Goal: Task Accomplishment & Management: Manage account settings

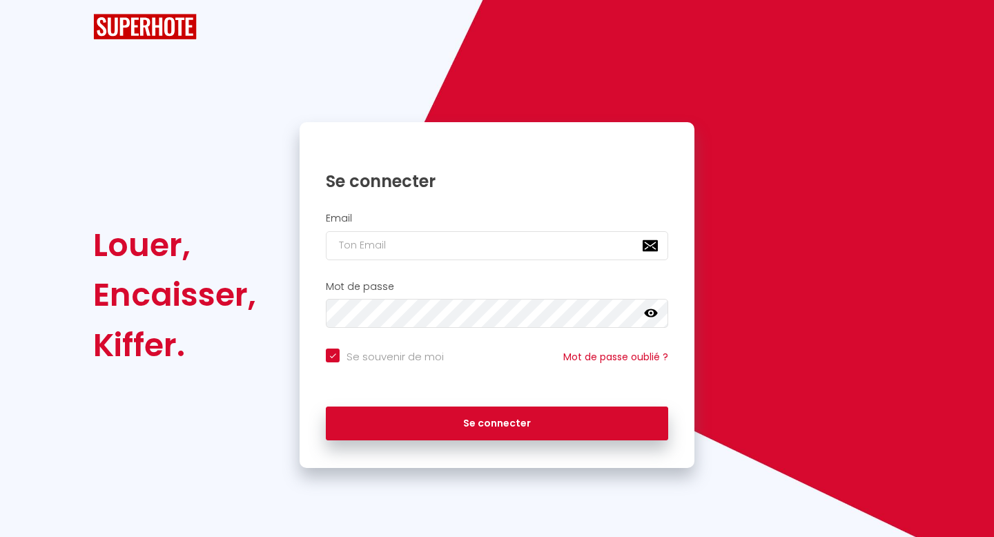
checkbox input "true"
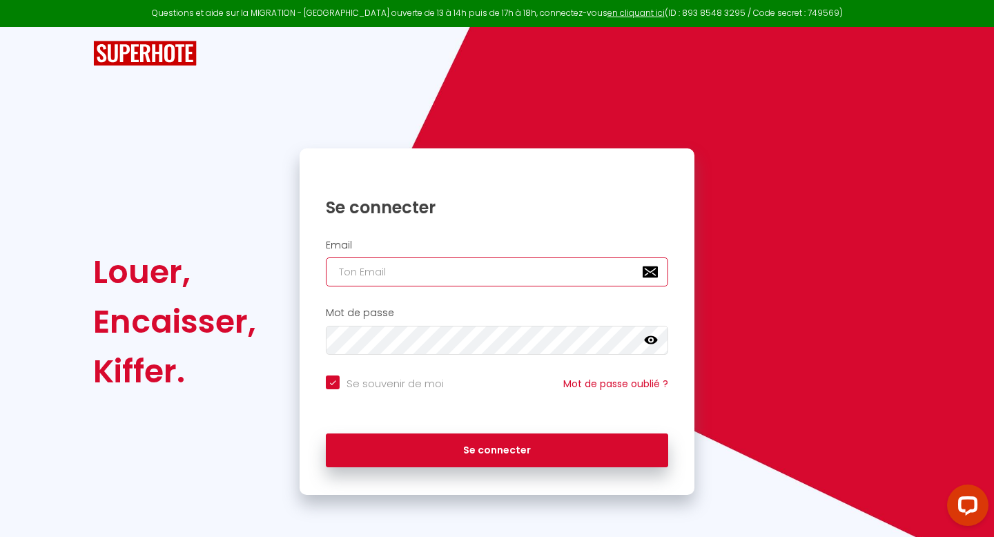
click at [457, 282] on input "email" at bounding box center [497, 271] width 342 height 29
type input "[EMAIL_ADDRESS][DOMAIN_NAME]"
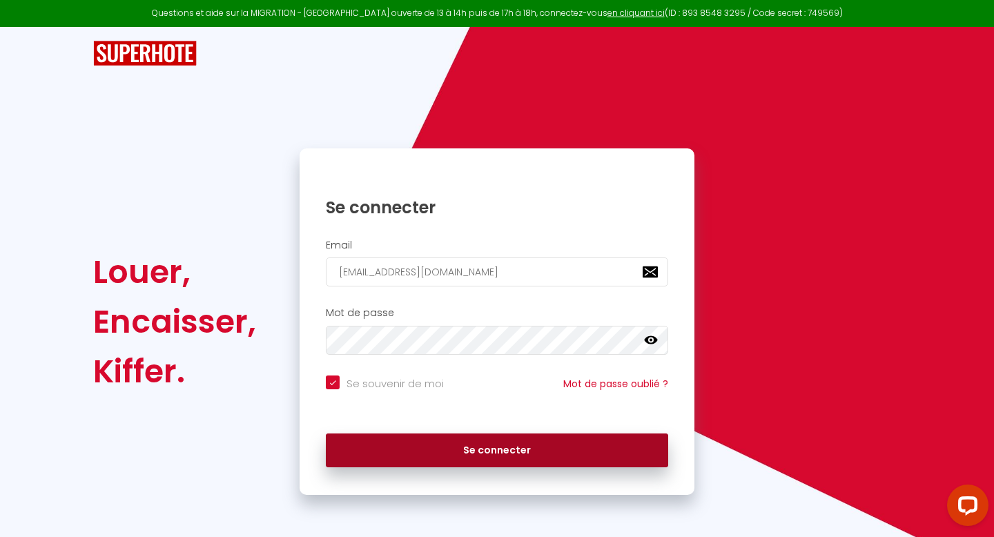
click at [553, 451] on button "Se connecter" at bounding box center [497, 450] width 342 height 35
checkbox input "true"
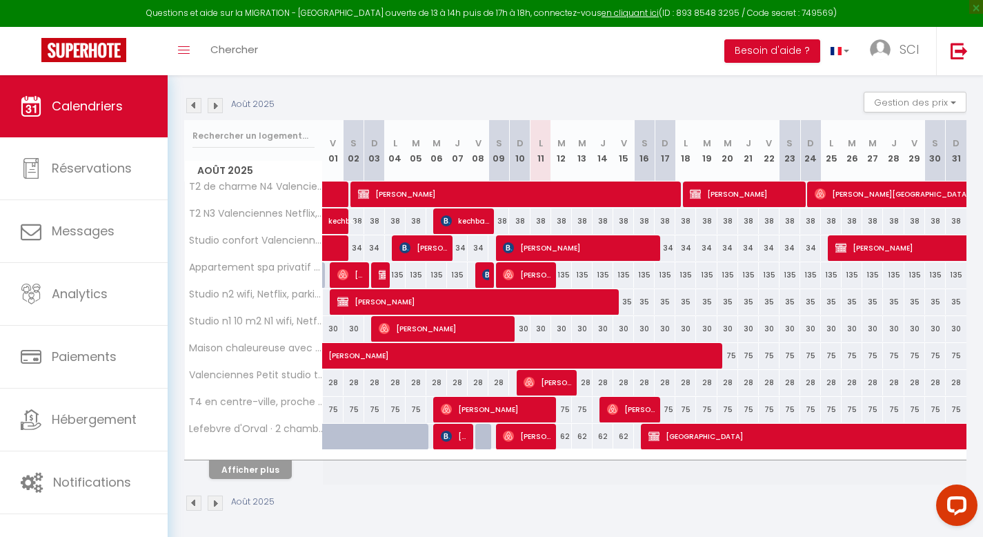
scroll to position [137, 0]
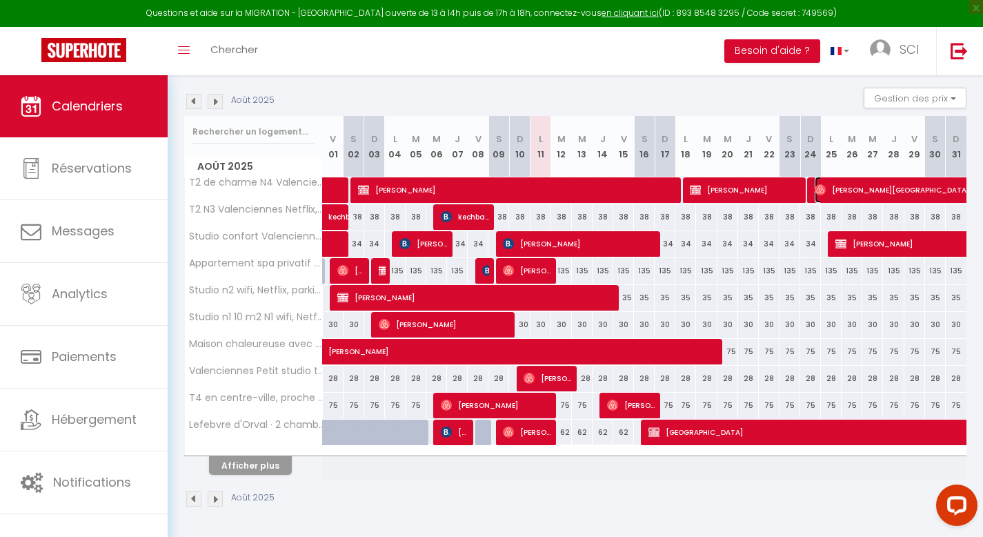
click at [833, 184] on span "[PERSON_NAME][GEOGRAPHIC_DATA]" at bounding box center [958, 190] width 286 height 26
select select "OK"
select select "0"
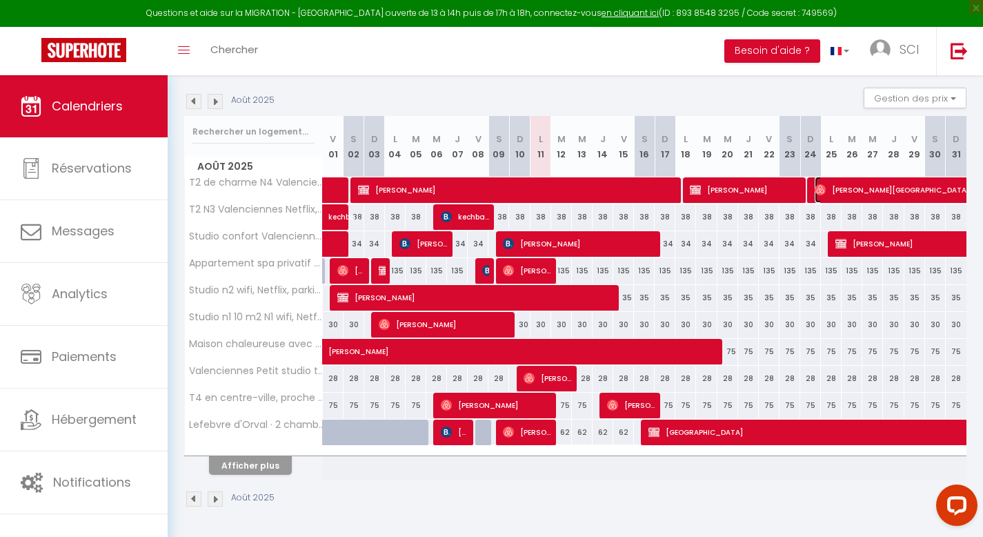
select select "1"
select select
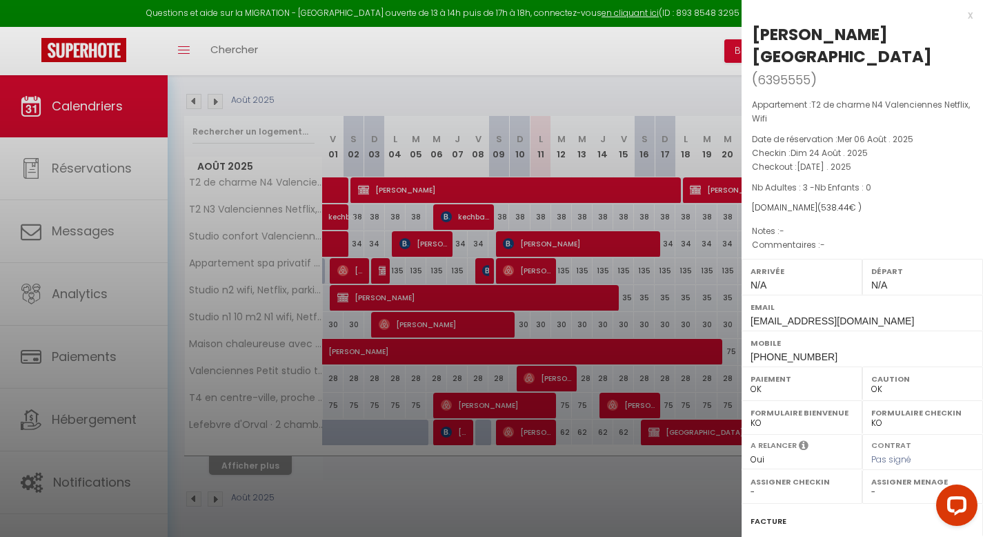
click at [577, 495] on div at bounding box center [491, 268] width 983 height 537
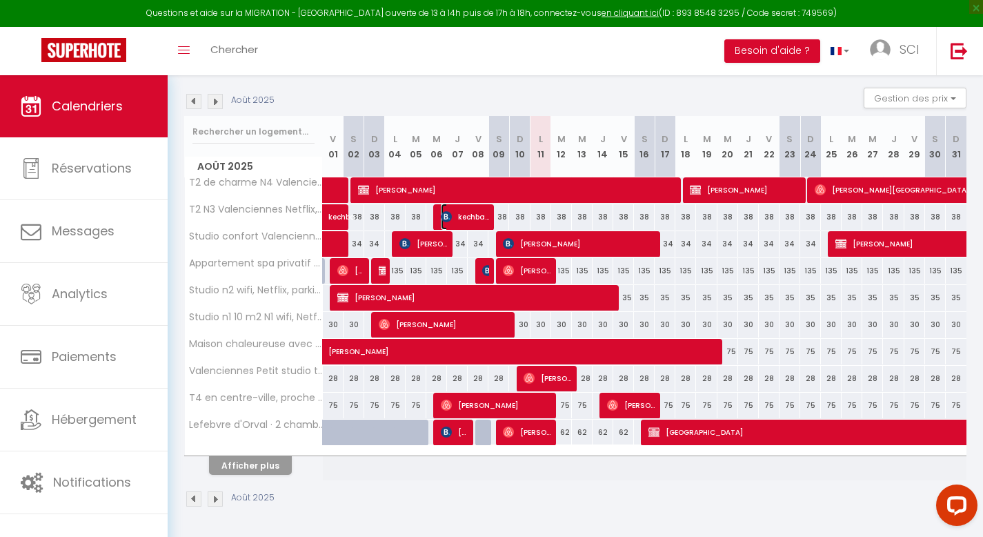
click at [462, 215] on span "kechbar [PERSON_NAME]" at bounding box center [465, 217] width 48 height 26
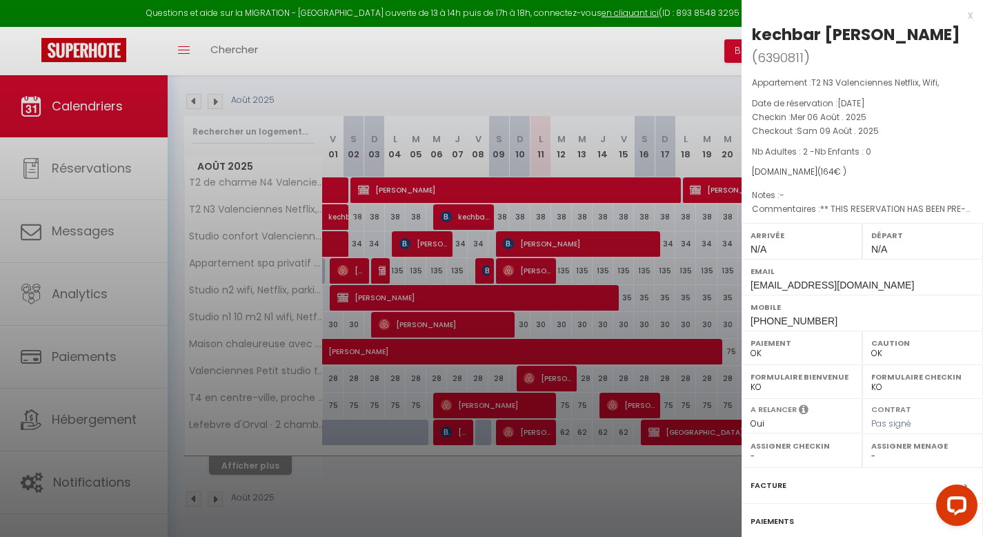
click at [427, 254] on div at bounding box center [491, 268] width 983 height 537
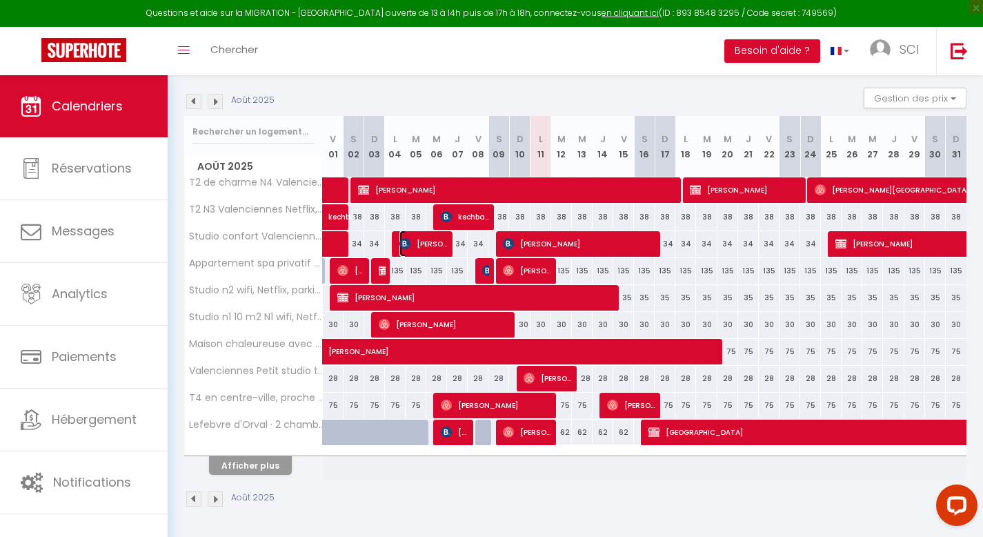
click at [429, 240] on span "[PERSON_NAME]" at bounding box center [424, 243] width 48 height 26
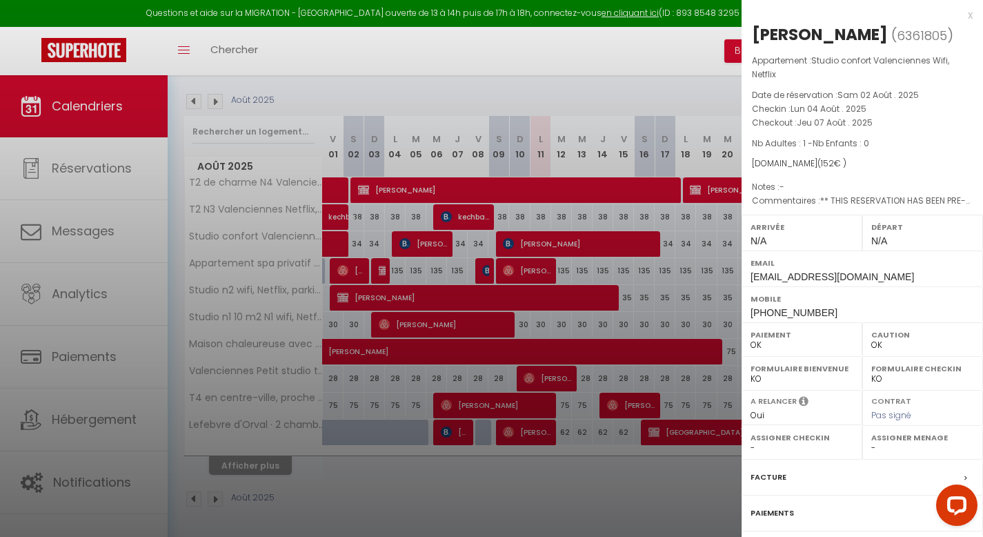
click at [557, 259] on div at bounding box center [491, 268] width 983 height 537
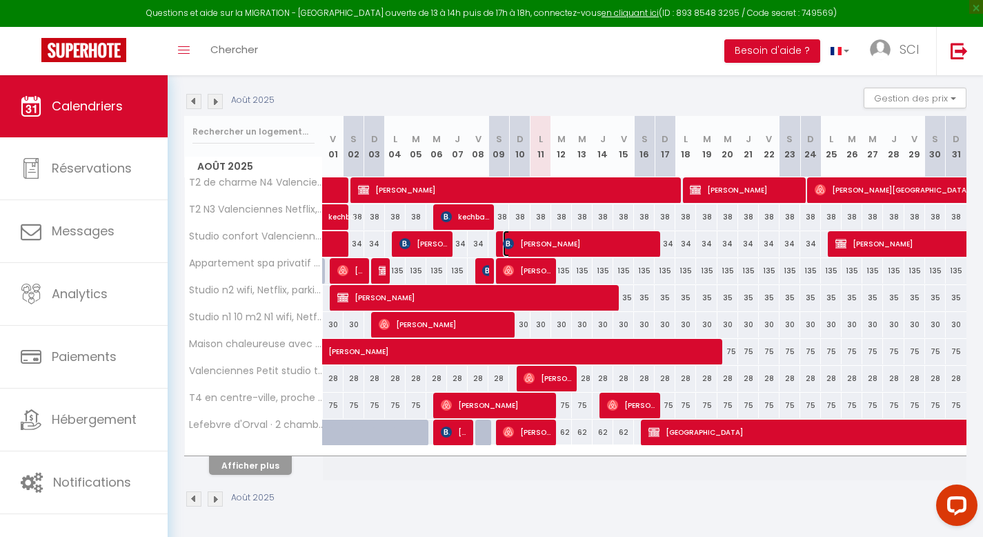
click at [557, 255] on span "[PERSON_NAME]" at bounding box center [579, 243] width 152 height 26
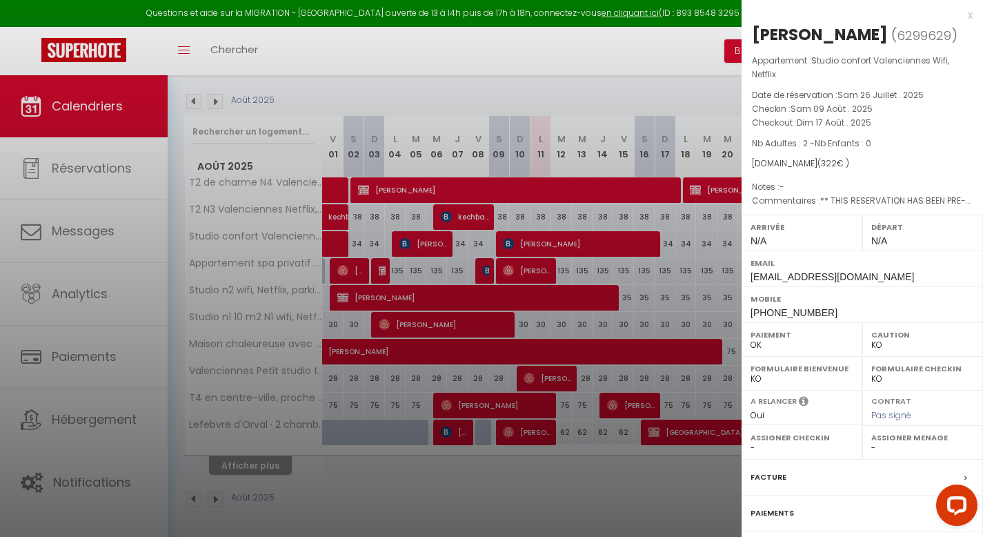
click at [573, 294] on div at bounding box center [491, 268] width 983 height 537
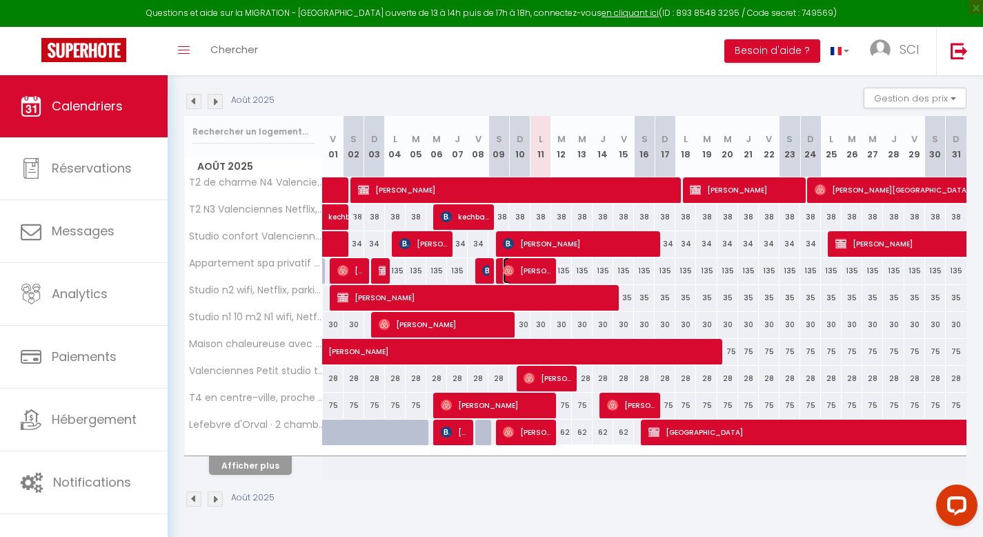
click at [540, 273] on span "[PERSON_NAME]" at bounding box center [527, 270] width 48 height 26
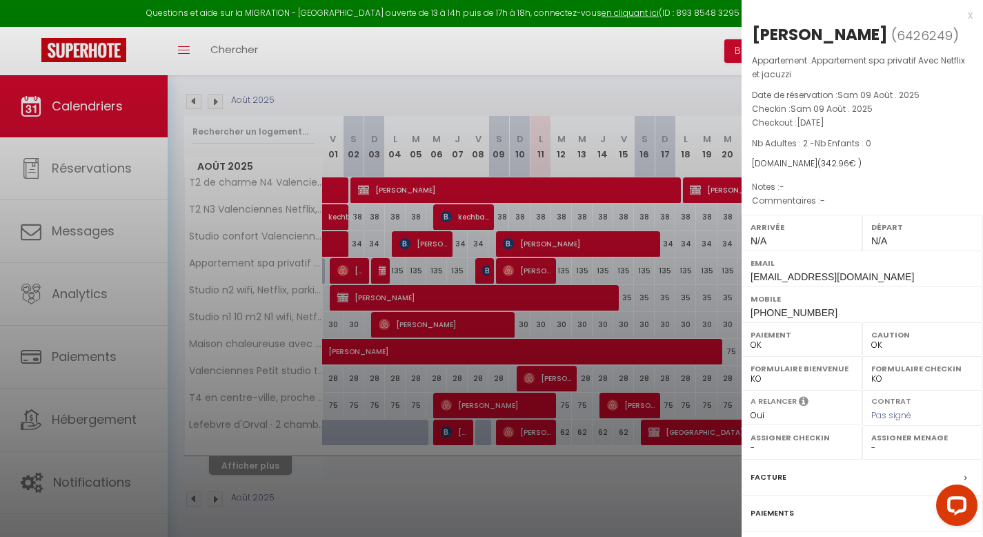
click at [480, 266] on div at bounding box center [491, 268] width 983 height 537
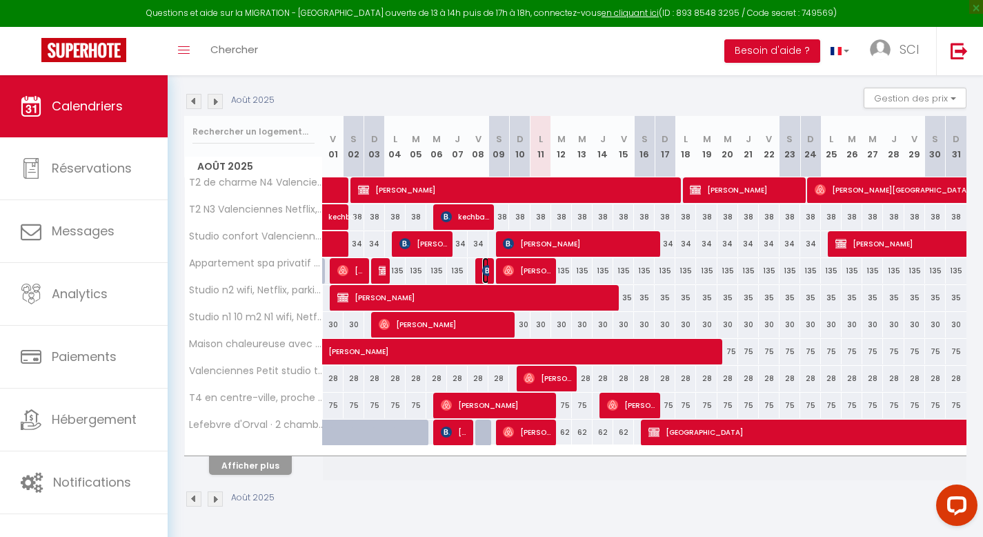
click at [483, 275] on img at bounding box center [487, 270] width 11 height 11
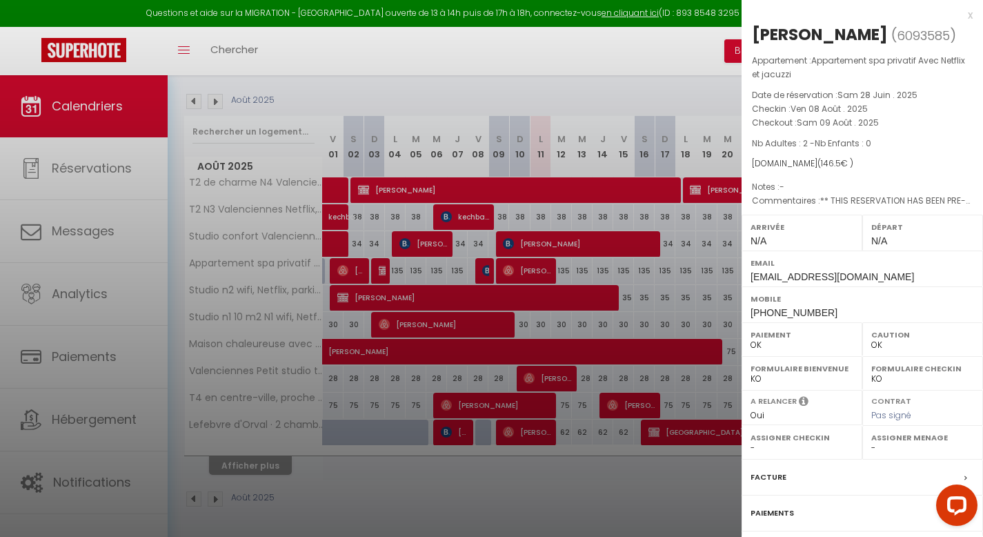
click at [568, 288] on div at bounding box center [491, 268] width 983 height 537
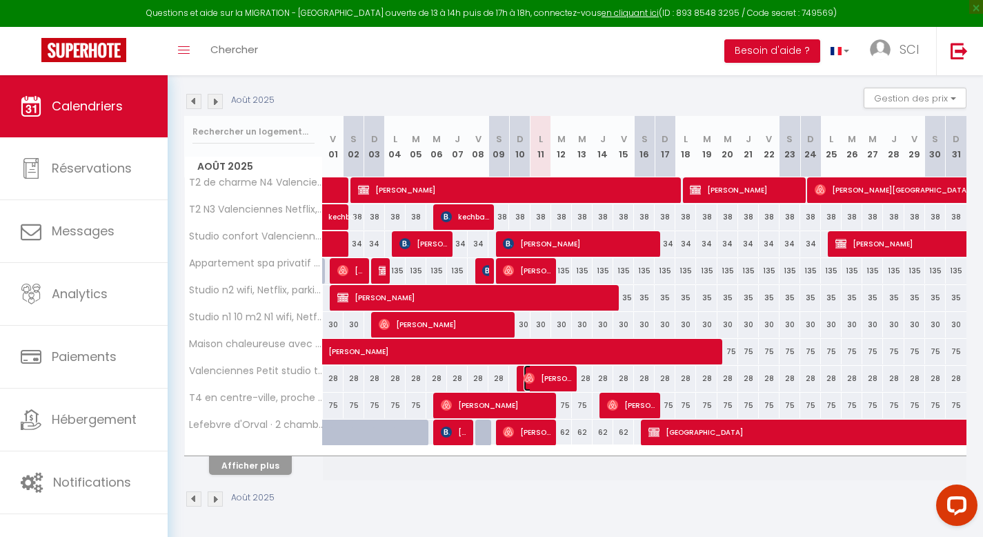
click at [545, 374] on span "[PERSON_NAME]" at bounding box center [548, 378] width 48 height 26
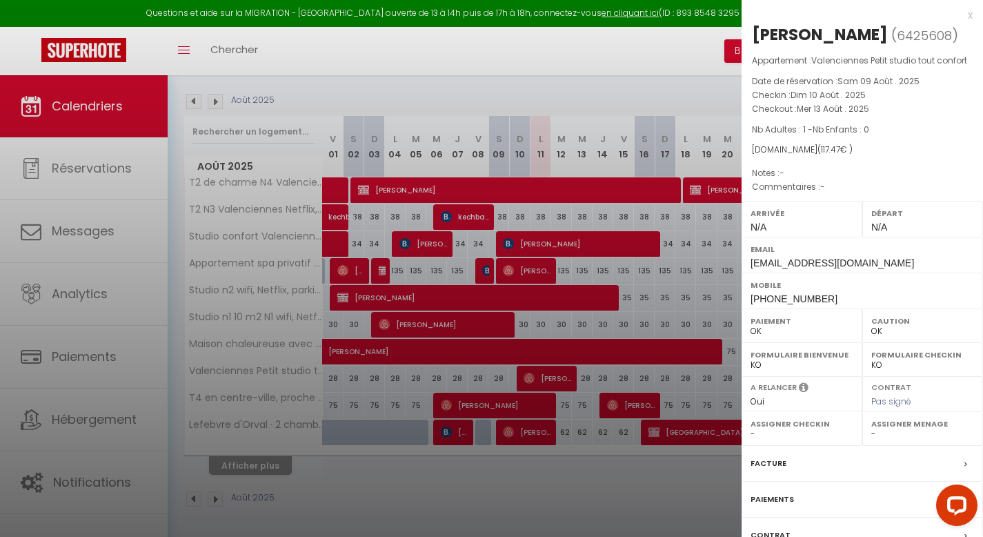
click at [538, 428] on div at bounding box center [491, 268] width 983 height 537
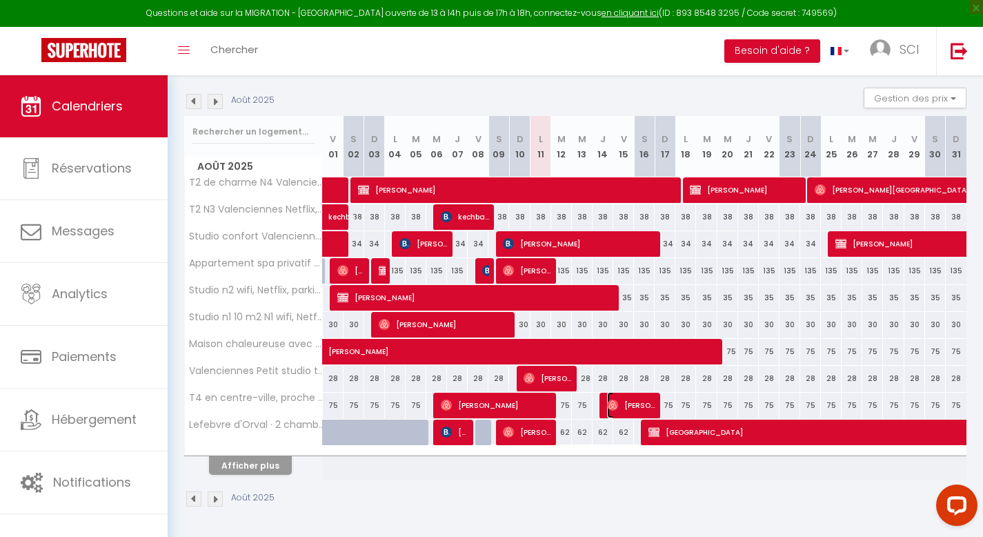
click at [622, 401] on span "[PERSON_NAME]" at bounding box center [631, 405] width 48 height 26
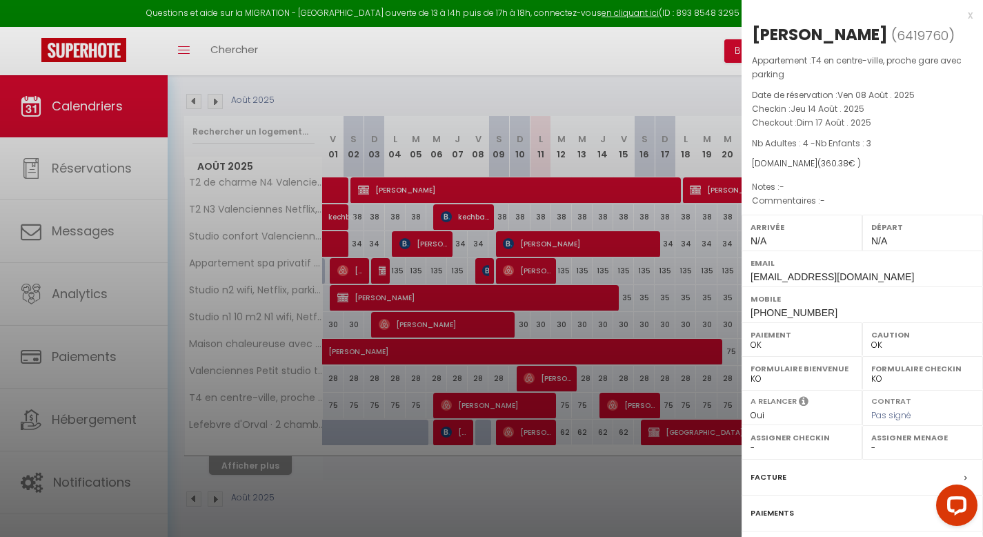
click at [667, 312] on div at bounding box center [491, 268] width 983 height 537
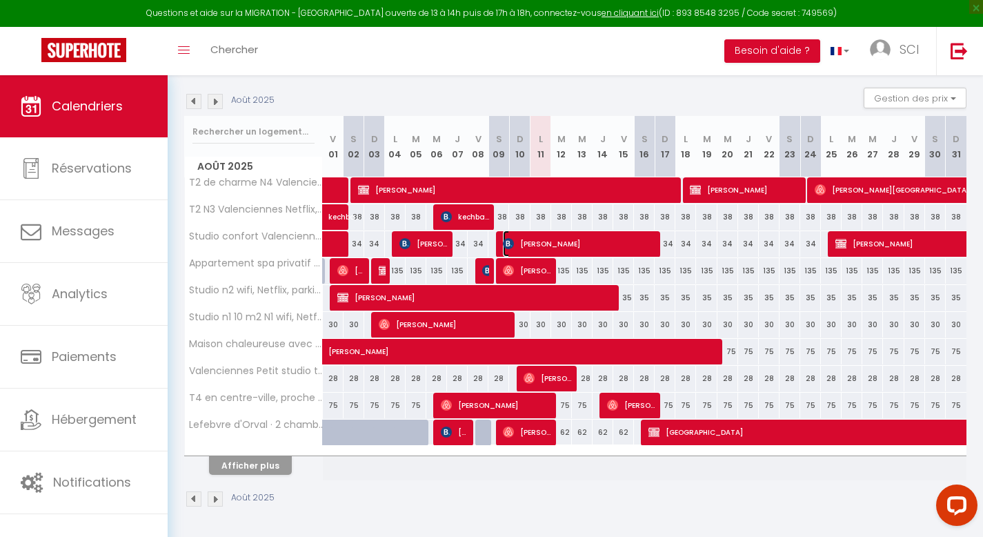
click at [604, 242] on span "[PERSON_NAME]" at bounding box center [579, 243] width 152 height 26
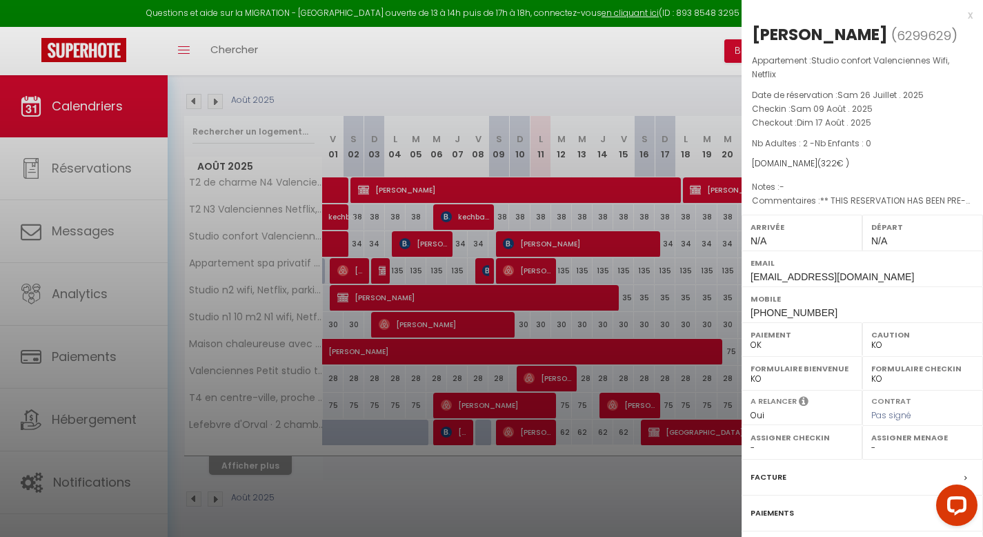
click at [713, 279] on div at bounding box center [491, 268] width 983 height 537
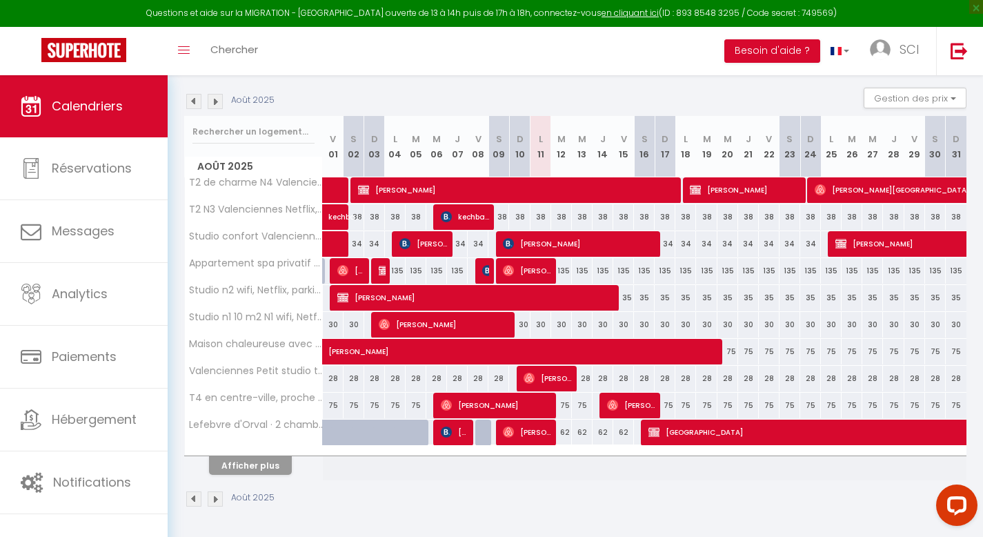
click at [830, 171] on th "L 25" at bounding box center [831, 146] width 21 height 61
click at [832, 185] on span "[PERSON_NAME][GEOGRAPHIC_DATA]" at bounding box center [958, 190] width 286 height 26
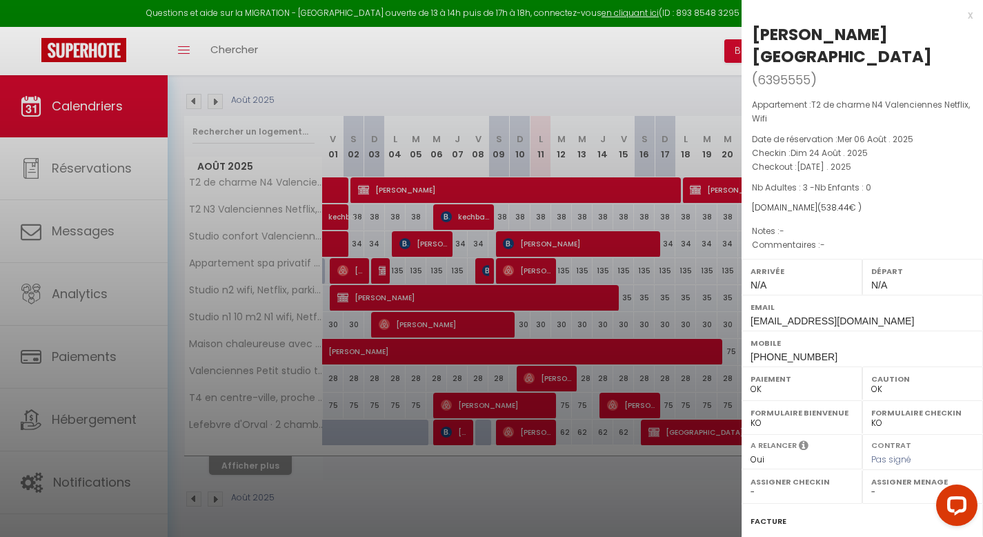
click at [669, 260] on div at bounding box center [491, 268] width 983 height 537
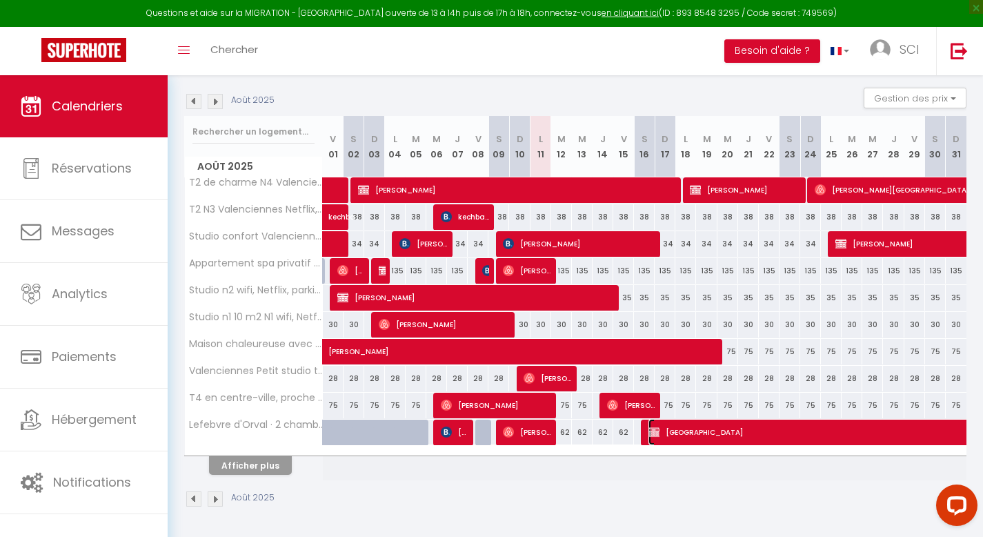
click at [712, 435] on span "[GEOGRAPHIC_DATA]" at bounding box center [903, 432] width 508 height 26
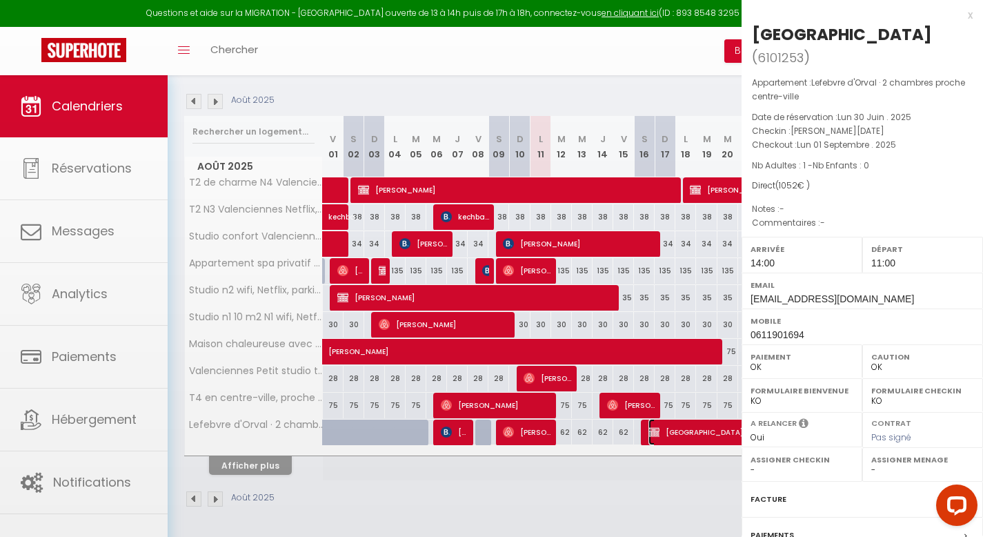
select select "KO"
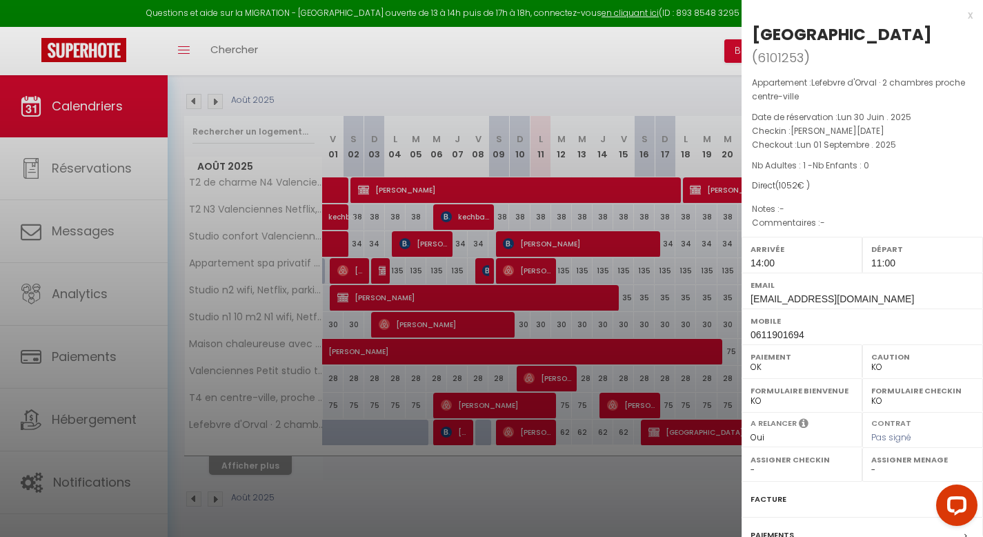
click at [688, 480] on div at bounding box center [491, 268] width 983 height 537
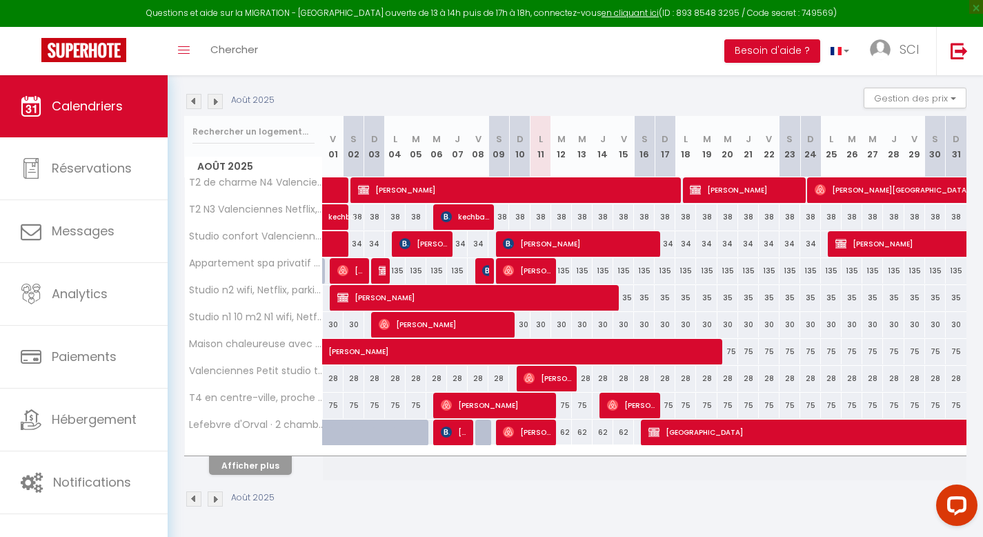
click at [219, 502] on img at bounding box center [215, 498] width 15 height 15
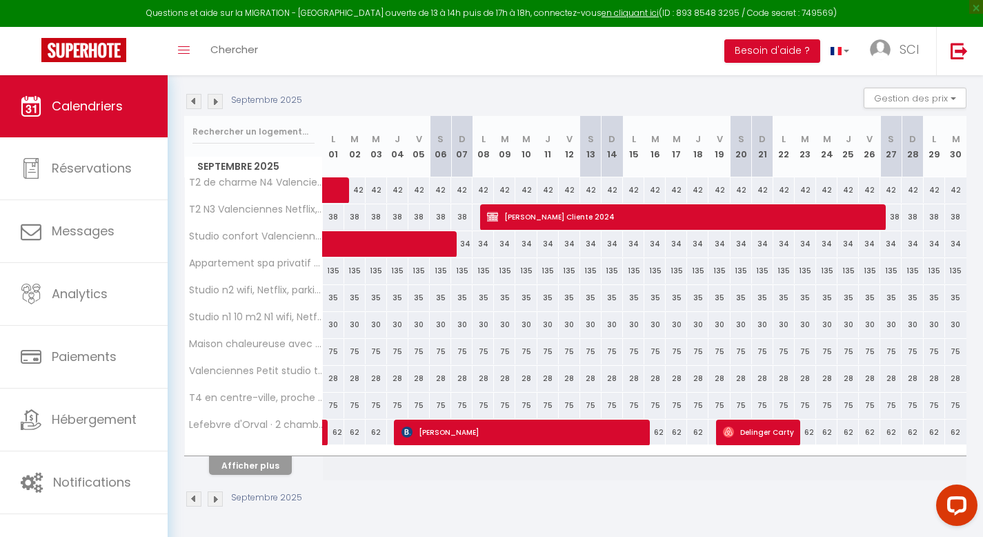
click at [195, 497] on img at bounding box center [193, 498] width 15 height 15
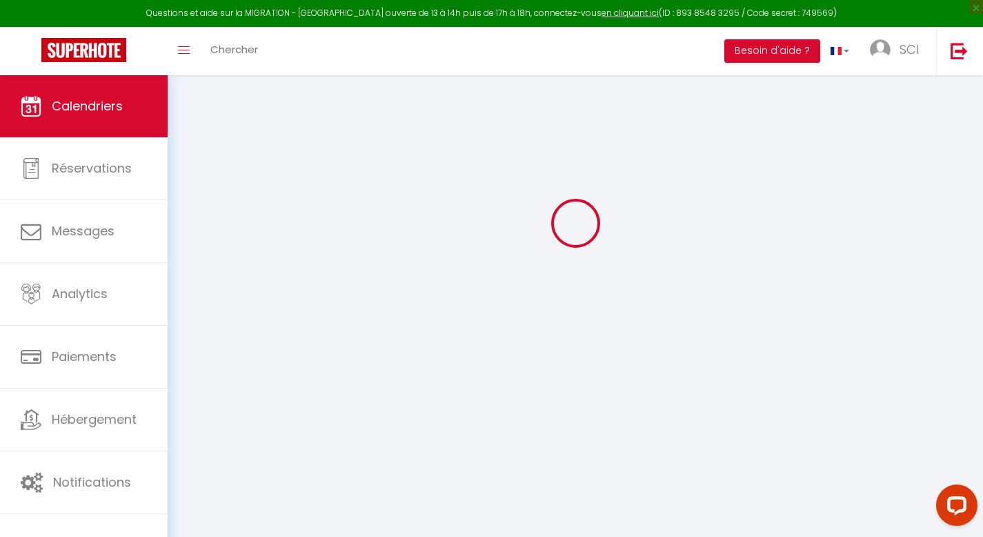
select select "KO"
select select "0"
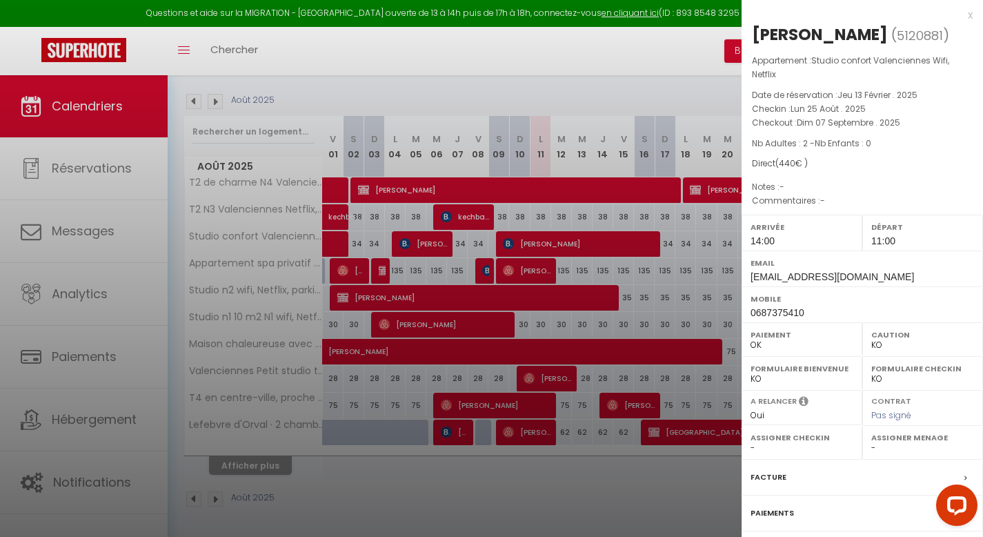
click at [751, 346] on select "OK KO" at bounding box center [802, 345] width 103 height 12
click at [693, 219] on div at bounding box center [491, 268] width 983 height 537
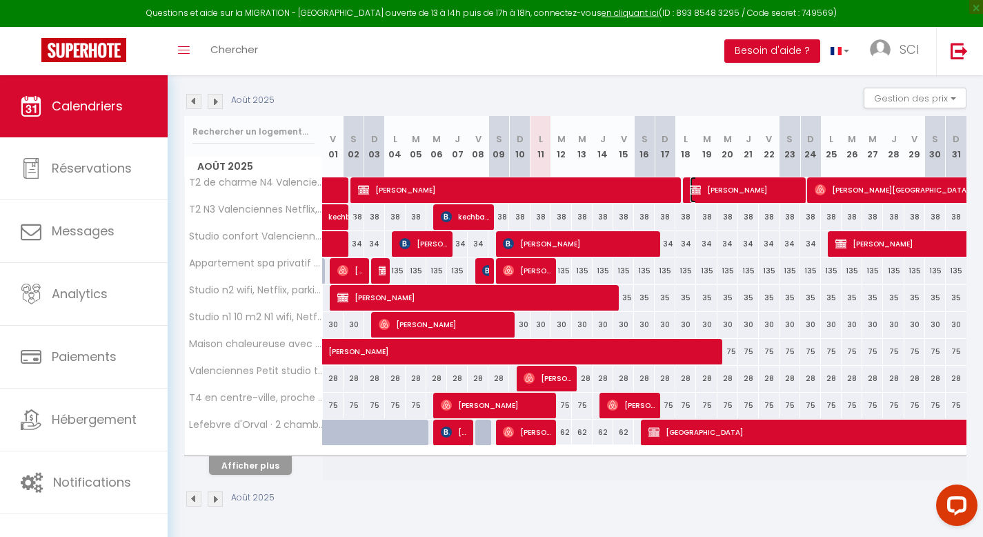
click at [708, 191] on span "[PERSON_NAME]" at bounding box center [745, 190] width 110 height 26
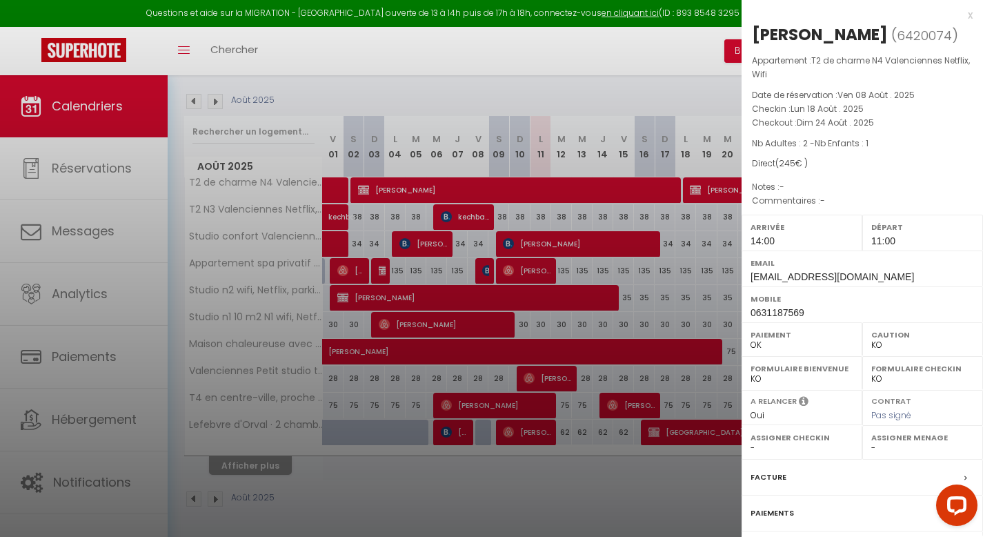
click at [699, 491] on div at bounding box center [491, 268] width 983 height 537
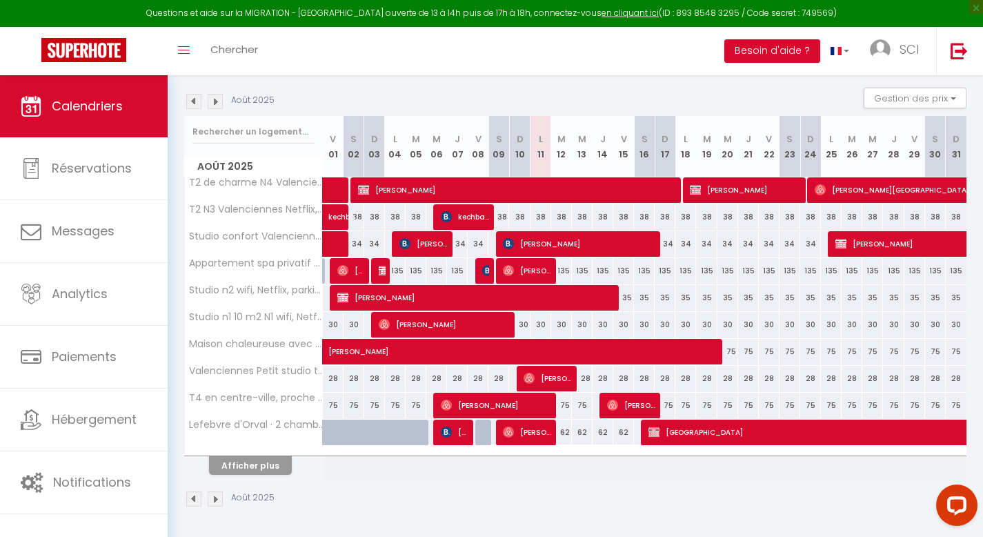
click at [539, 466] on td at bounding box center [541, 463] width 21 height 35
click at [633, 88] on div "Août 2025 Gestion des prix Nb Nuits minimum Règles Disponibilité" at bounding box center [575, 102] width 782 height 28
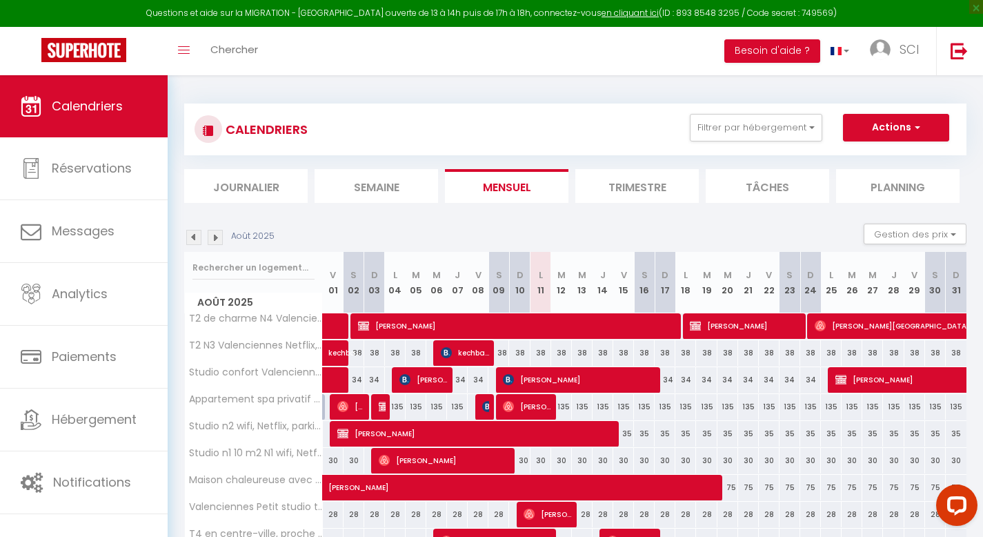
scroll to position [0, 0]
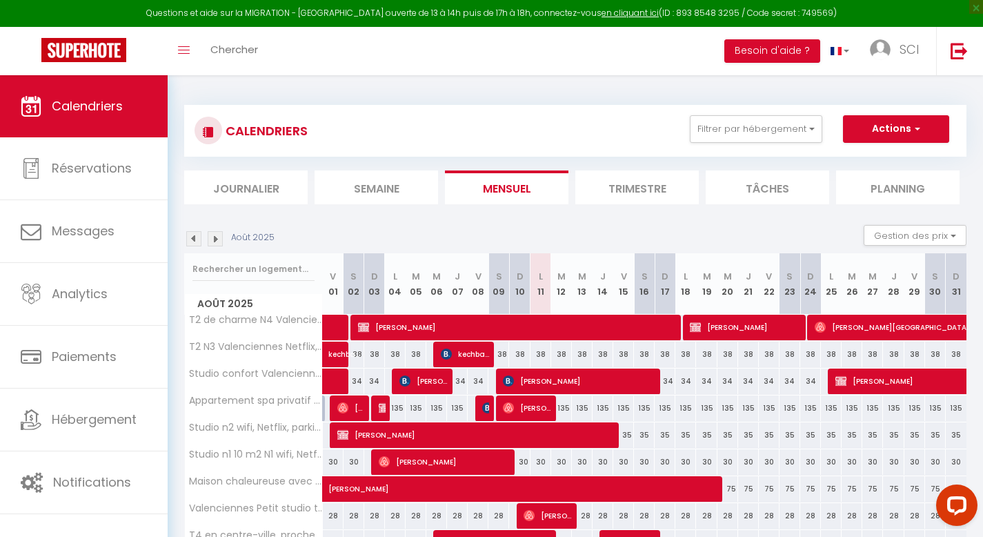
click at [736, 142] on div "CALENDRIERS Filtrer par hébergement SATA T2 de charme N4 Valenciennes Netflix, …" at bounding box center [576, 130] width 762 height 31
click at [738, 130] on button "Filtrer par hébergement" at bounding box center [756, 129] width 132 height 28
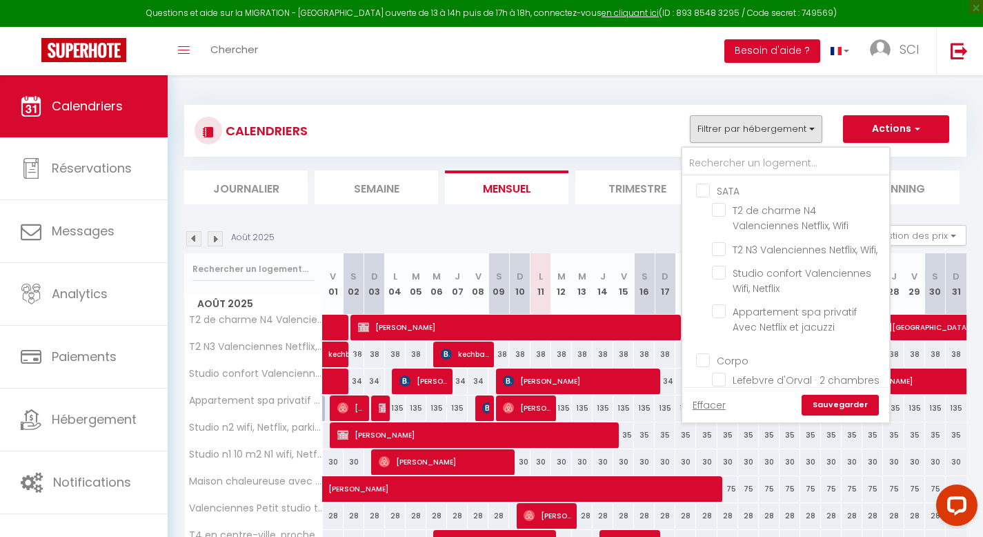
click at [698, 366] on ul "Corpo [PERSON_NAME] d'Orval · 2 chambres proche centre-ville [MEDICAL_DATA] de …" at bounding box center [785, 508] width 207 height 324
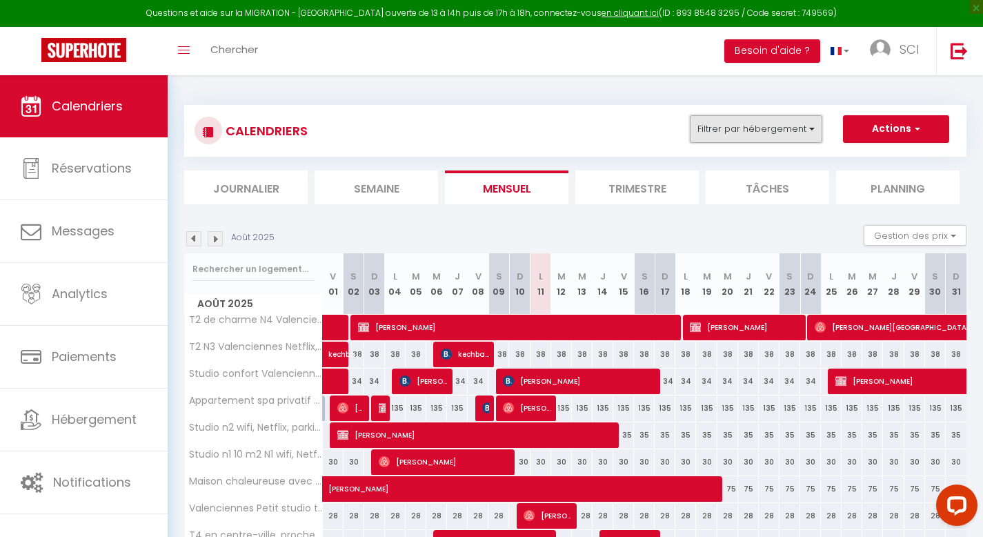
click at [735, 135] on button "Filtrer par hébergement" at bounding box center [756, 129] width 132 height 28
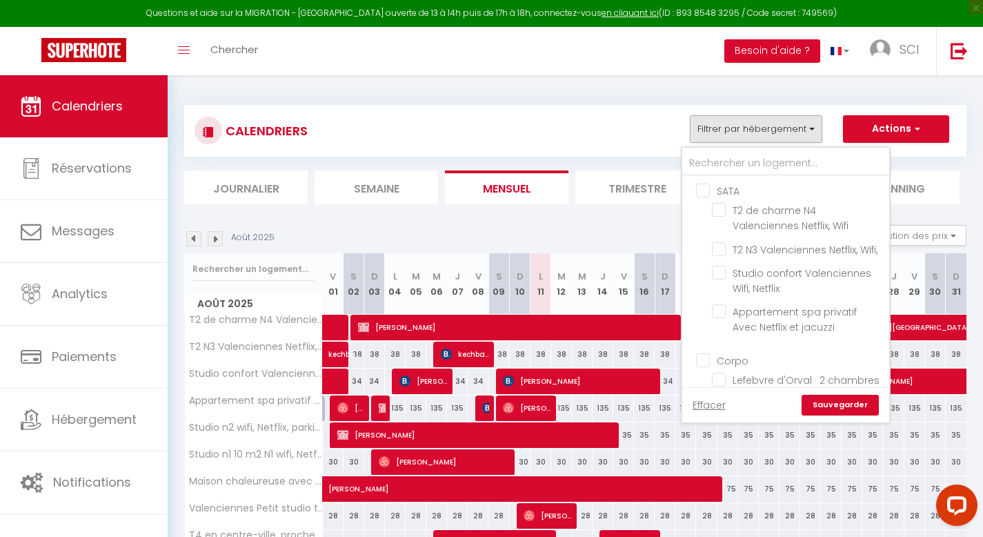
click at [704, 366] on input "Corpo" at bounding box center [799, 360] width 207 height 14
checkbox input "true"
checkbox input "false"
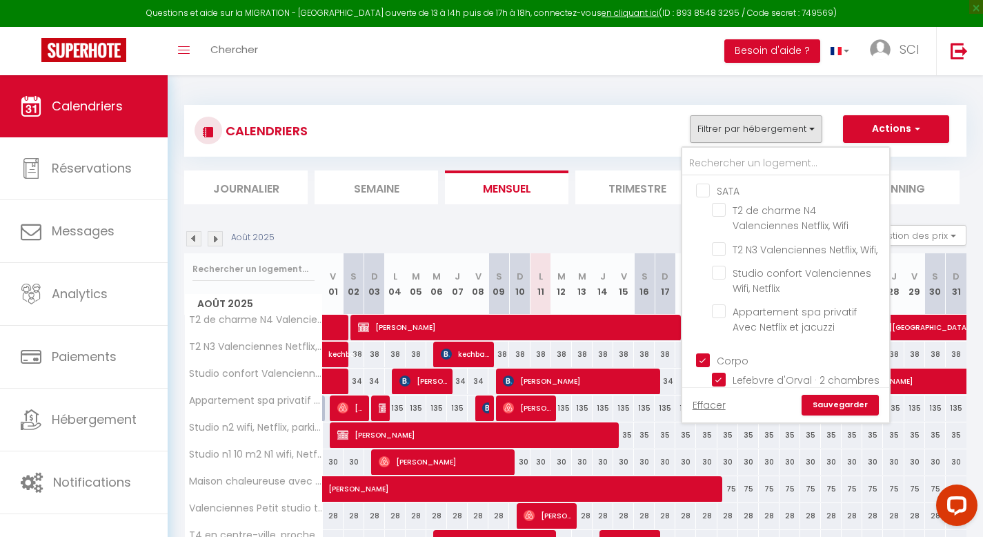
checkbox input "false"
checkbox input "true"
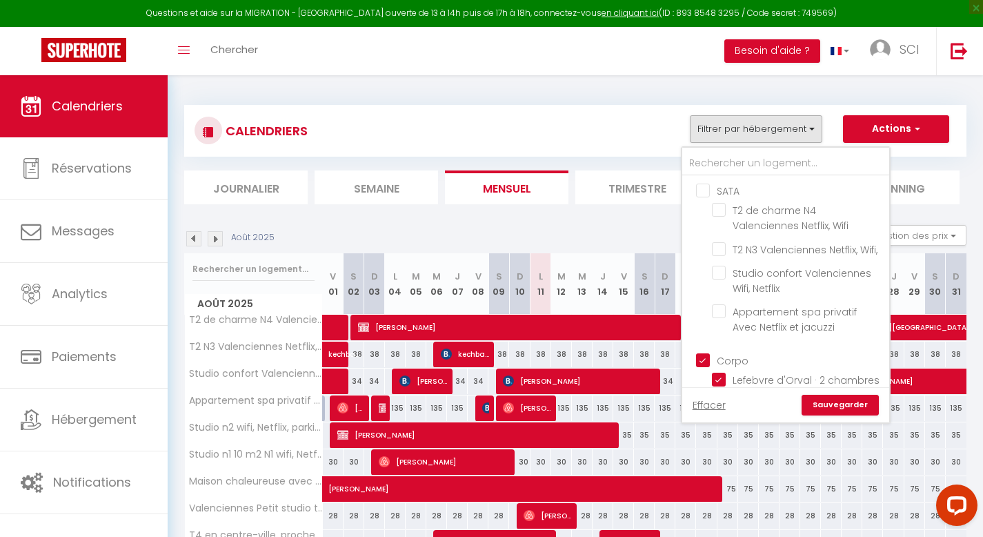
checkbox input "true"
click at [849, 411] on link "Sauvegarder" at bounding box center [840, 405] width 77 height 21
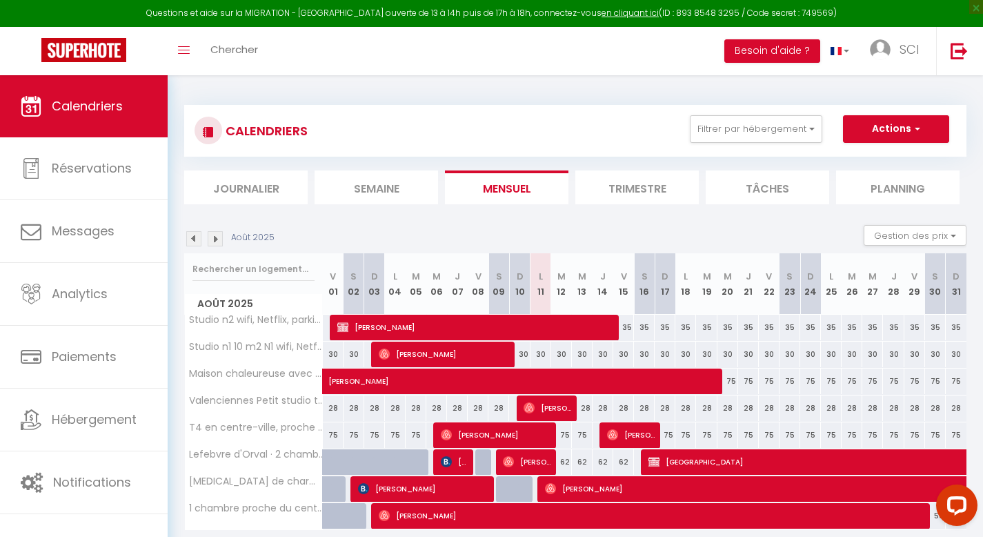
scroll to position [75, 0]
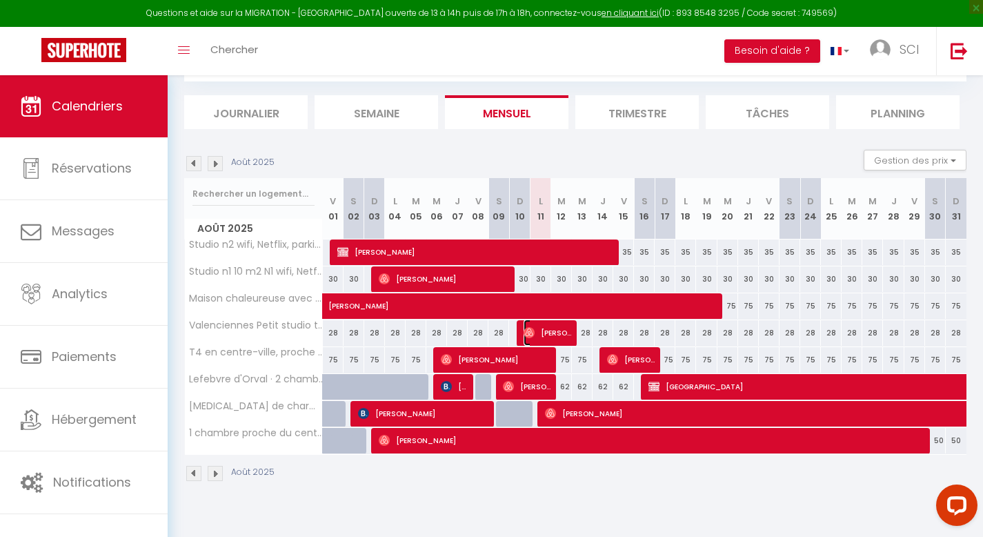
click at [565, 330] on span "[PERSON_NAME]" at bounding box center [548, 332] width 48 height 26
select select "OK"
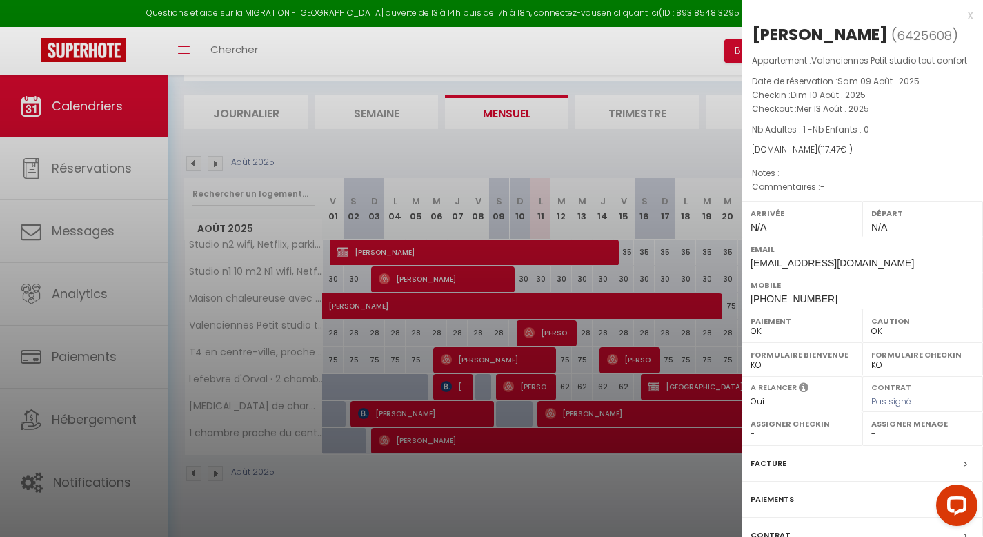
click at [618, 360] on div at bounding box center [491, 268] width 983 height 537
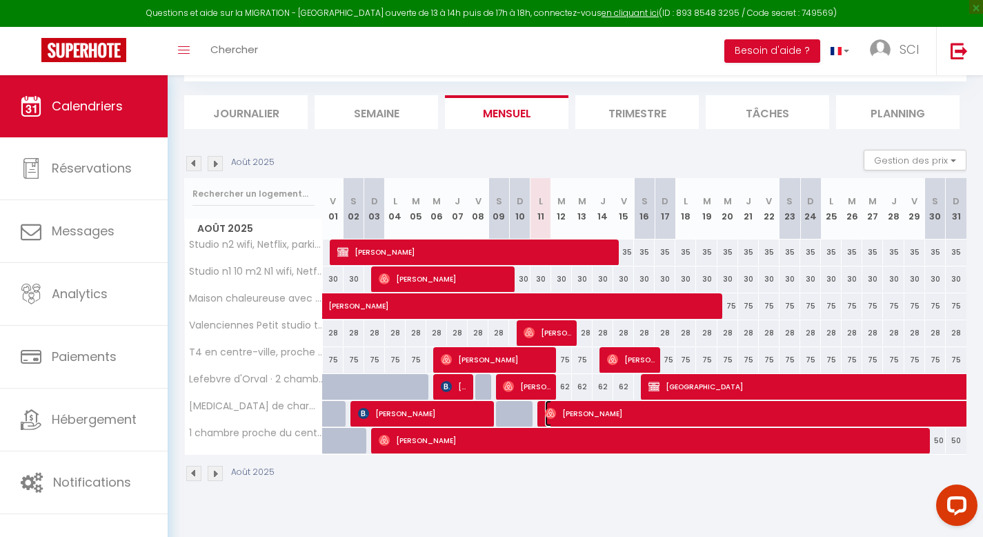
click at [609, 408] on span "[PERSON_NAME]" at bounding box center [942, 413] width 794 height 26
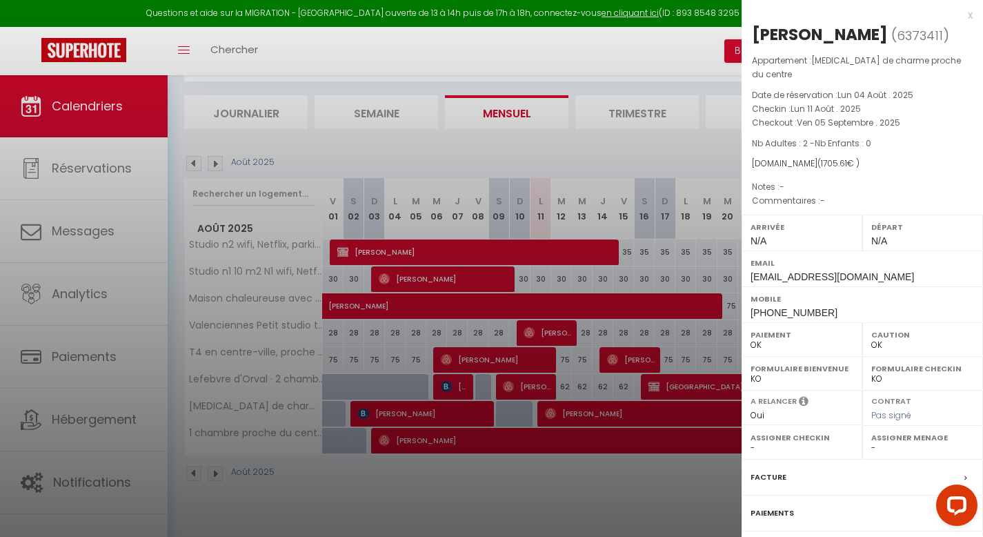
click at [607, 457] on div at bounding box center [491, 268] width 983 height 537
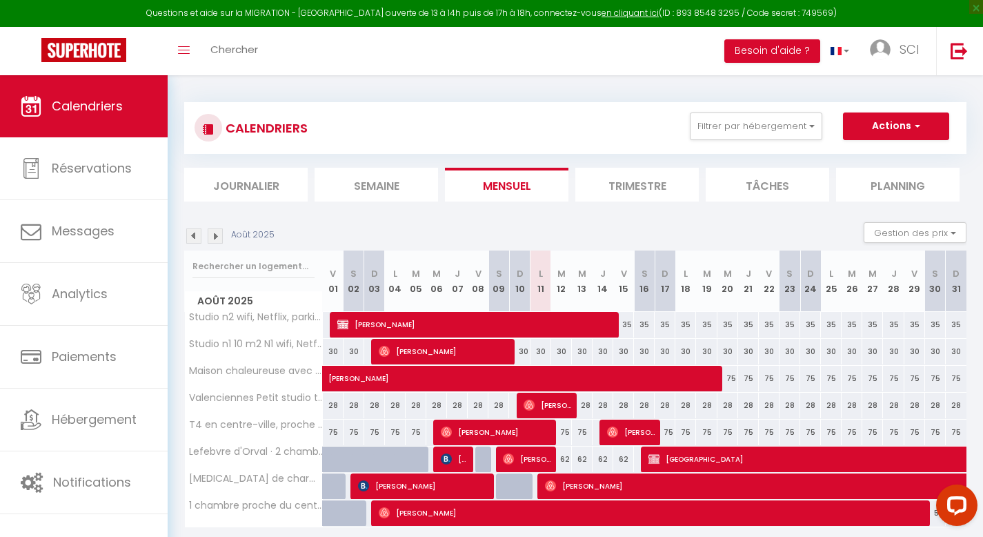
scroll to position [0, 0]
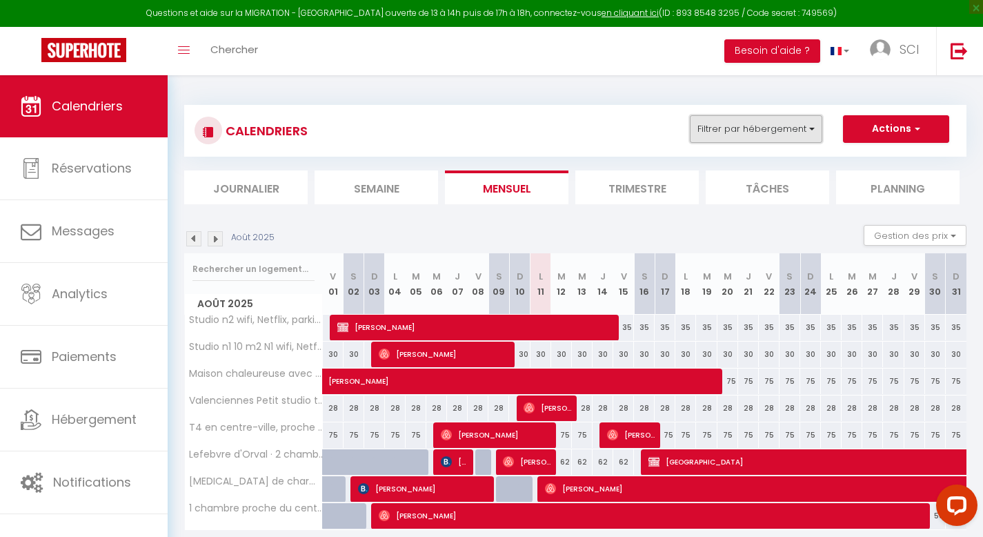
click at [743, 132] on button "Filtrer par hébergement" at bounding box center [756, 129] width 132 height 28
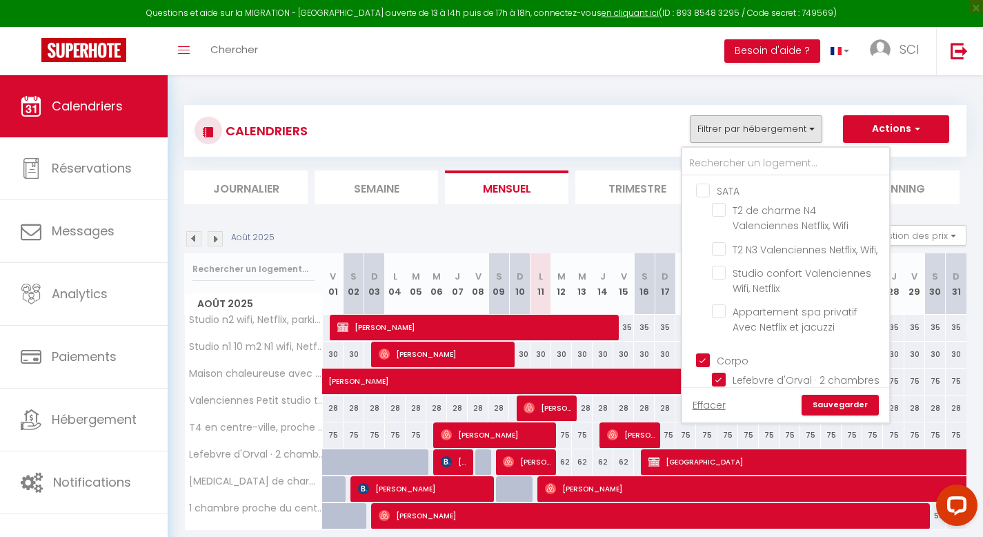
click at [600, 232] on div "Août 2025 Gestion des prix Nb Nuits minimum Règles Disponibilité" at bounding box center [575, 239] width 782 height 28
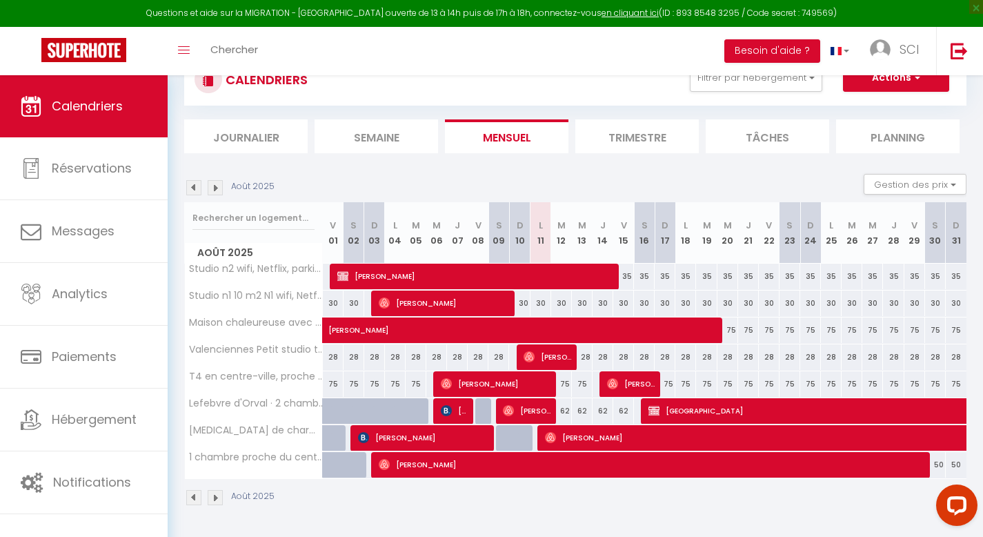
scroll to position [75, 0]
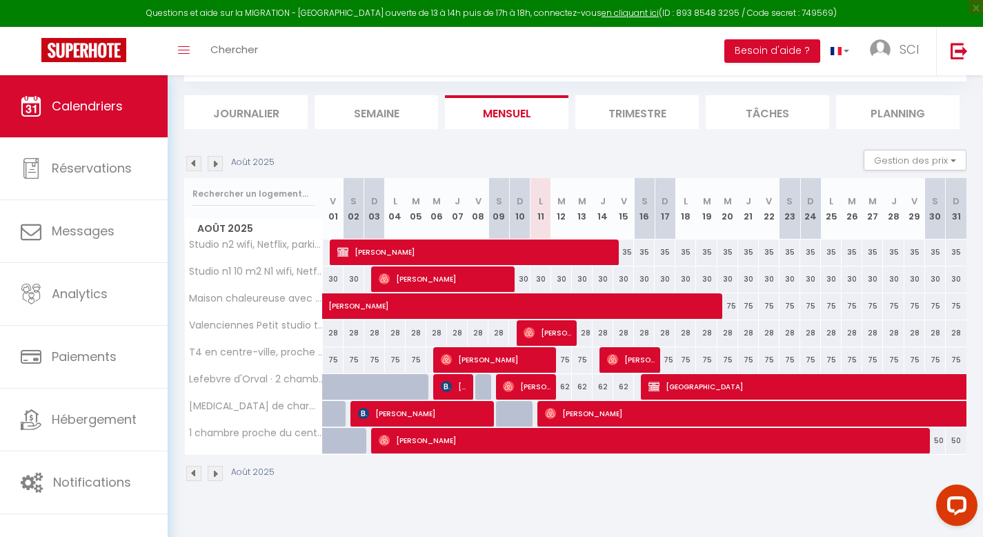
click at [631, 426] on td at bounding box center [623, 413] width 21 height 27
type input "62"
type input "Ven 15 Août 2025"
type input "[PERSON_NAME][DATE]"
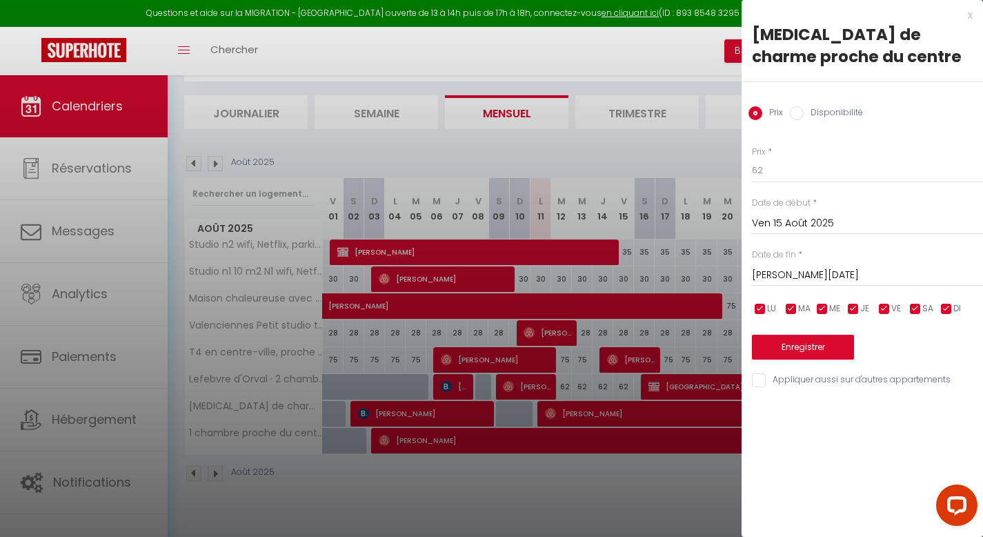
click at [631, 508] on div at bounding box center [491, 268] width 983 height 537
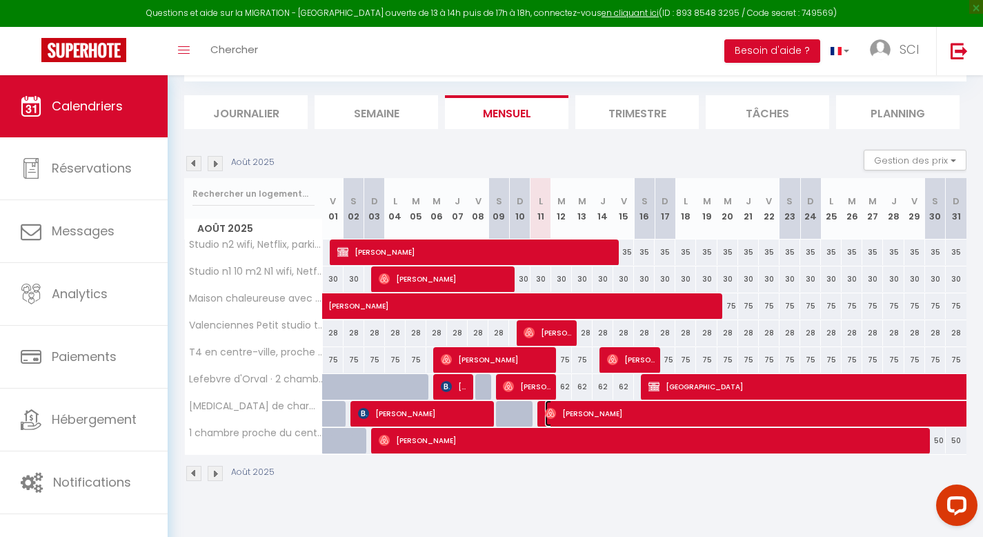
click at [601, 421] on span "[PERSON_NAME]" at bounding box center [942, 413] width 794 height 26
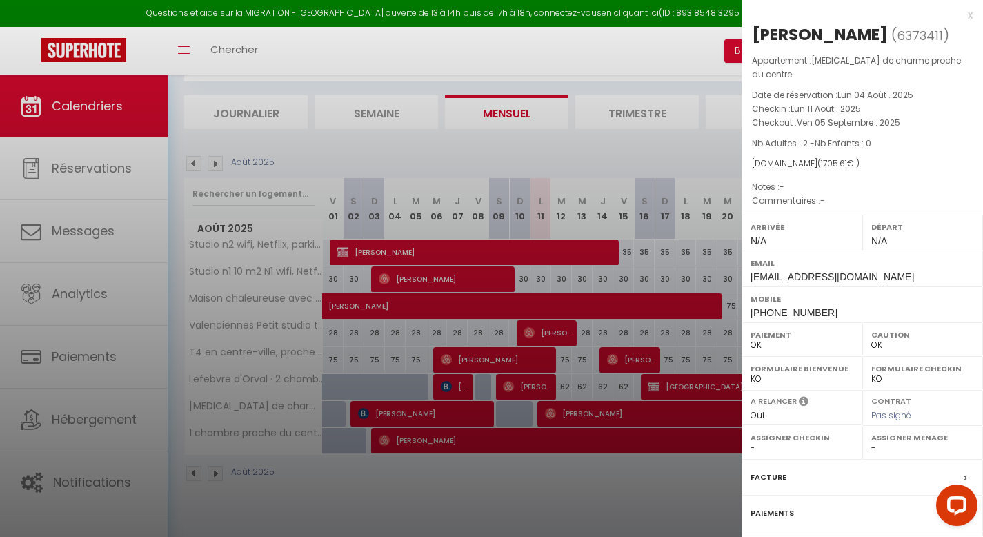
click at [605, 457] on div at bounding box center [491, 268] width 983 height 537
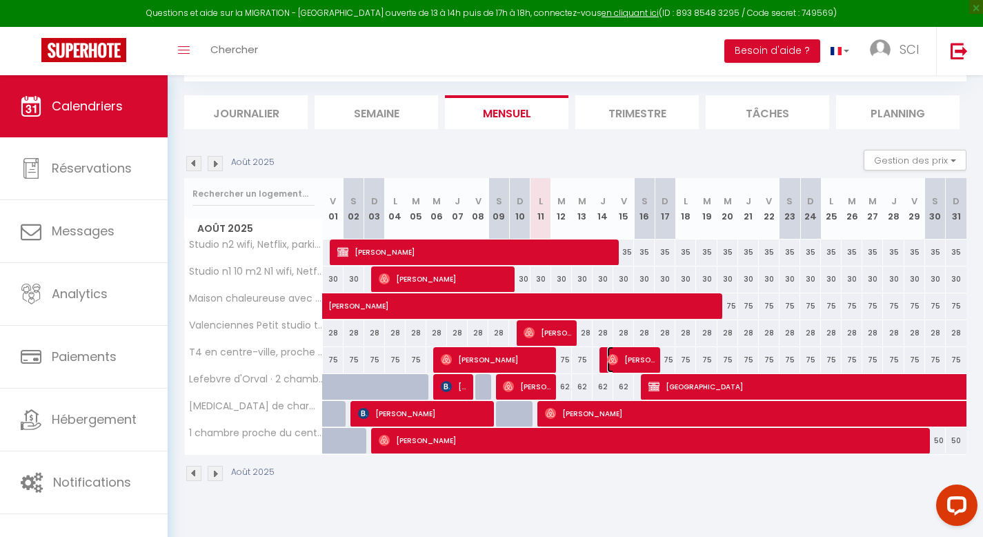
click at [631, 361] on span "[PERSON_NAME]" at bounding box center [631, 359] width 48 height 26
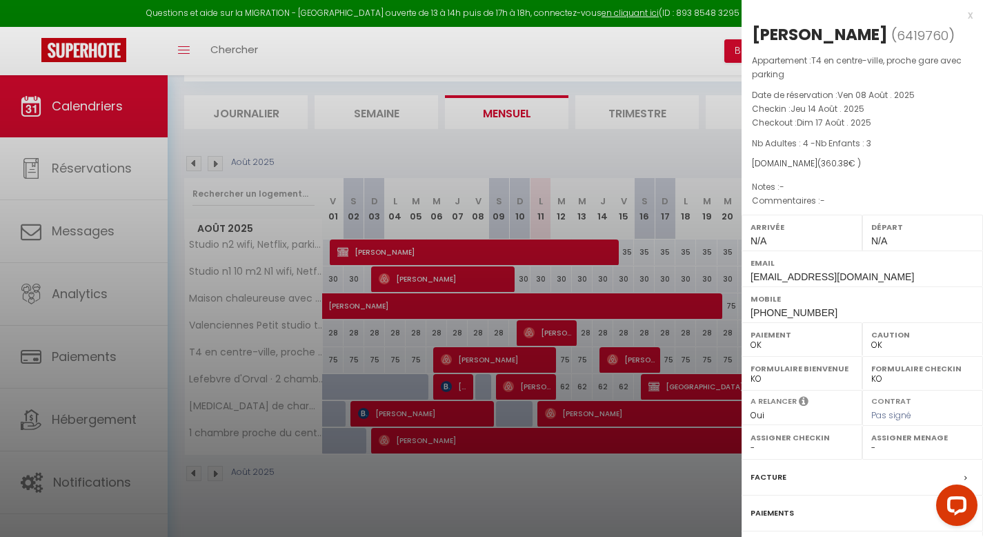
click at [659, 518] on div at bounding box center [491, 268] width 983 height 537
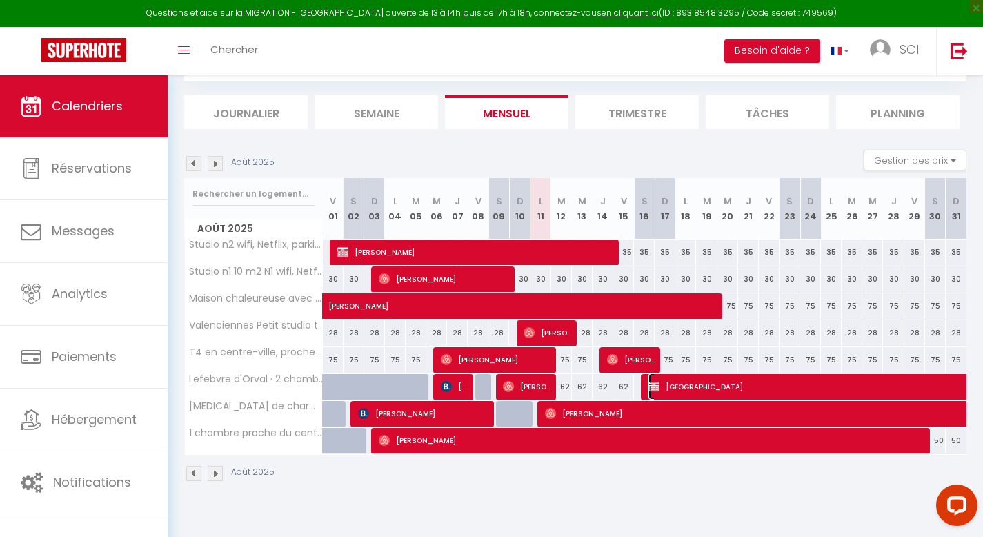
click at [710, 386] on span "[GEOGRAPHIC_DATA]" at bounding box center [903, 386] width 508 height 26
select select "KO"
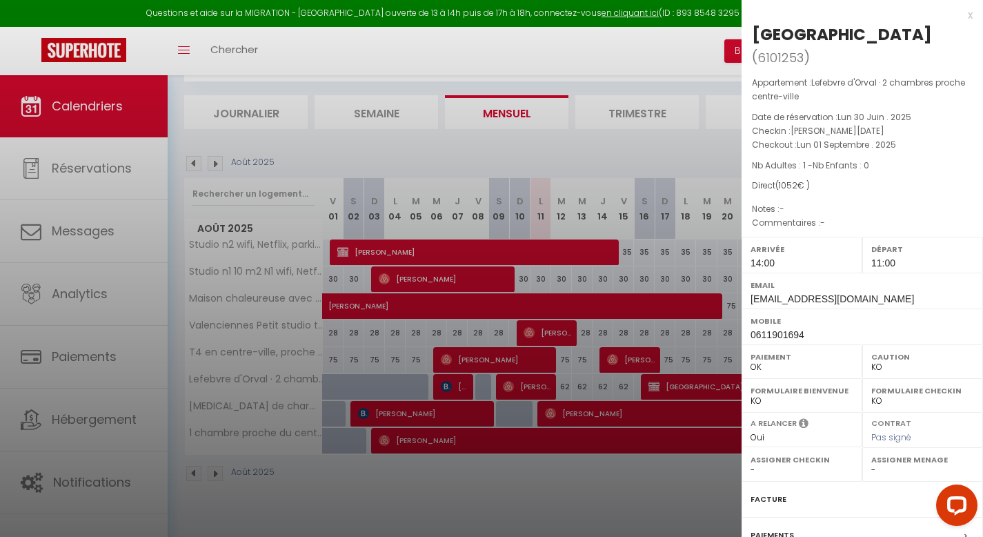
click at [471, 484] on div at bounding box center [491, 268] width 983 height 537
checkbox input "false"
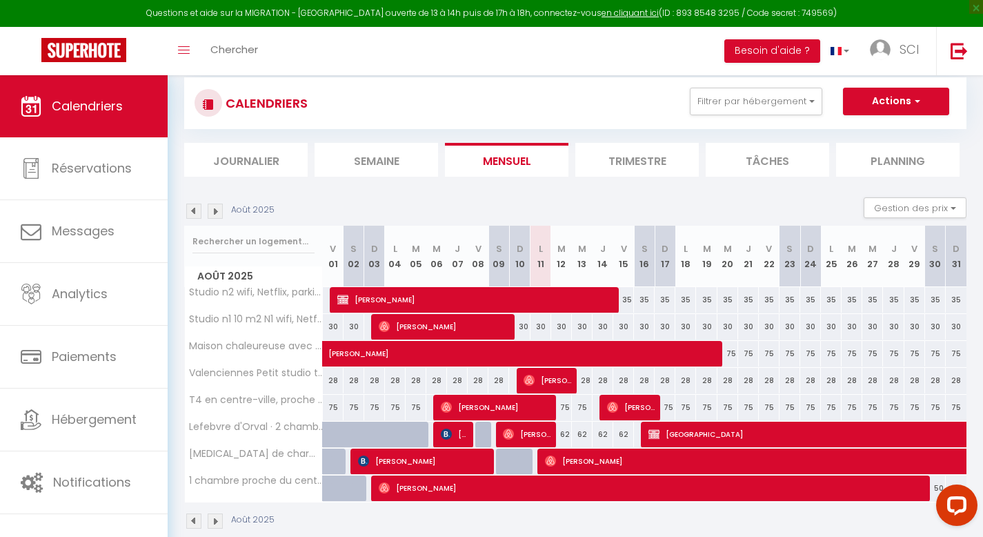
scroll to position [0, 0]
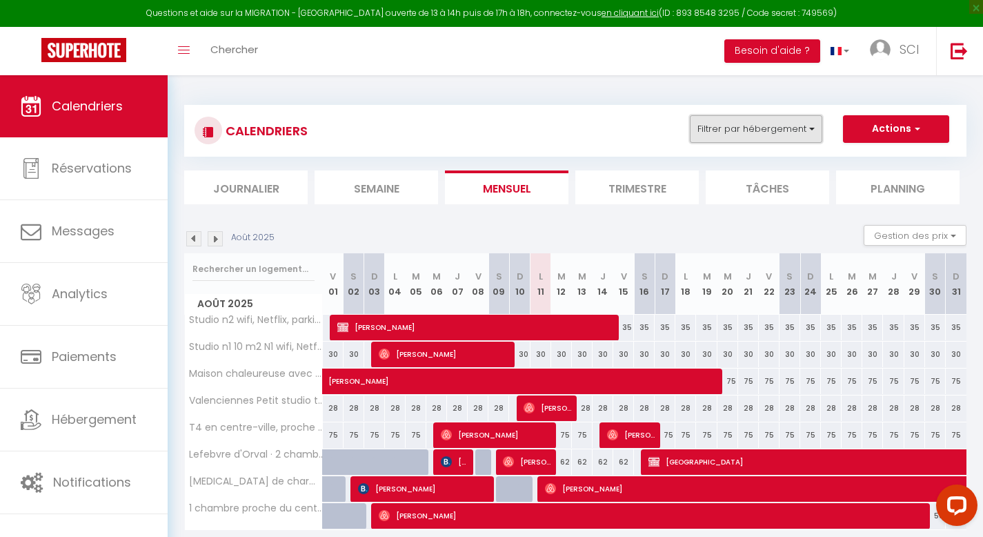
click at [778, 119] on button "Filtrer par hébergement" at bounding box center [756, 129] width 132 height 28
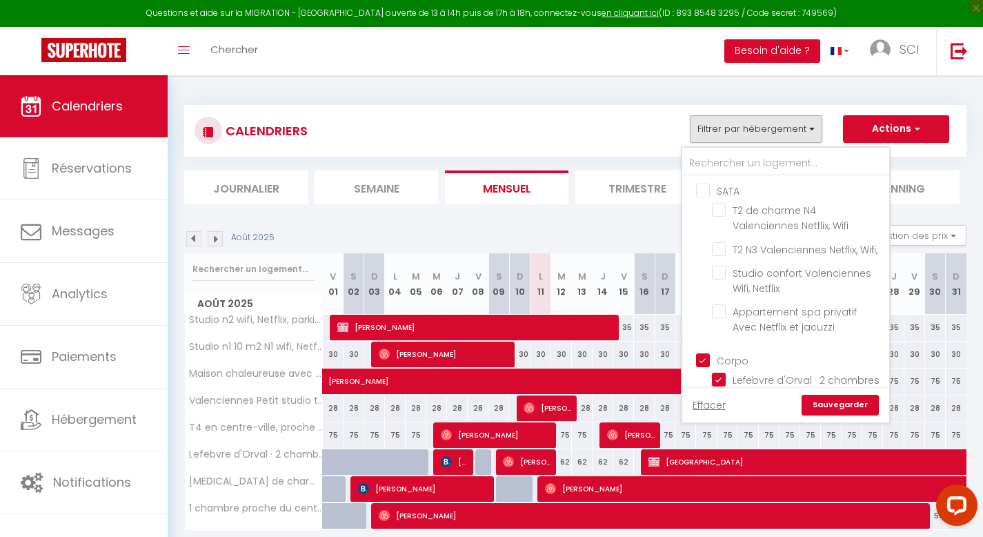
click at [705, 185] on input "SATA" at bounding box center [799, 190] width 207 height 14
checkbox input "true"
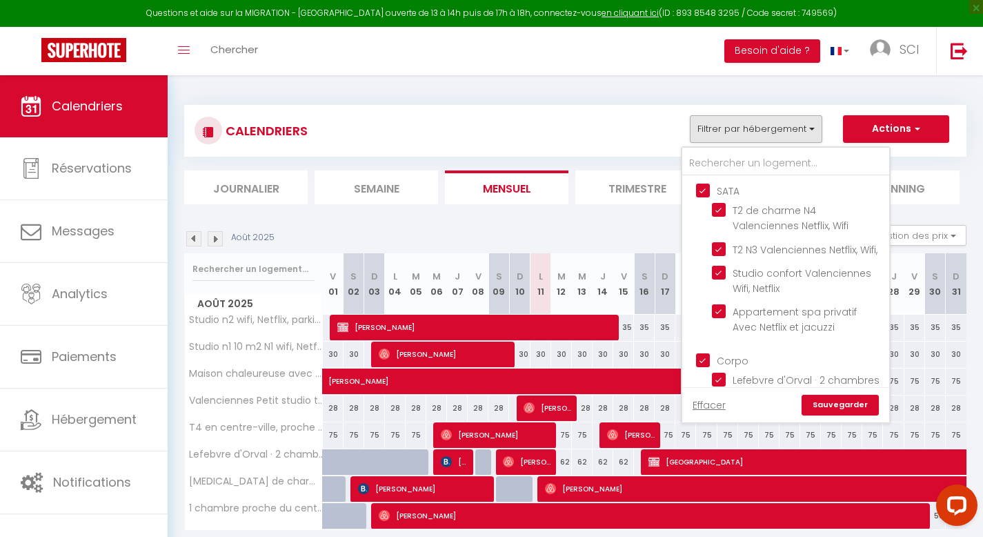
checkbox input "true"
click at [704, 366] on input "Corpo" at bounding box center [799, 360] width 207 height 14
checkbox input "false"
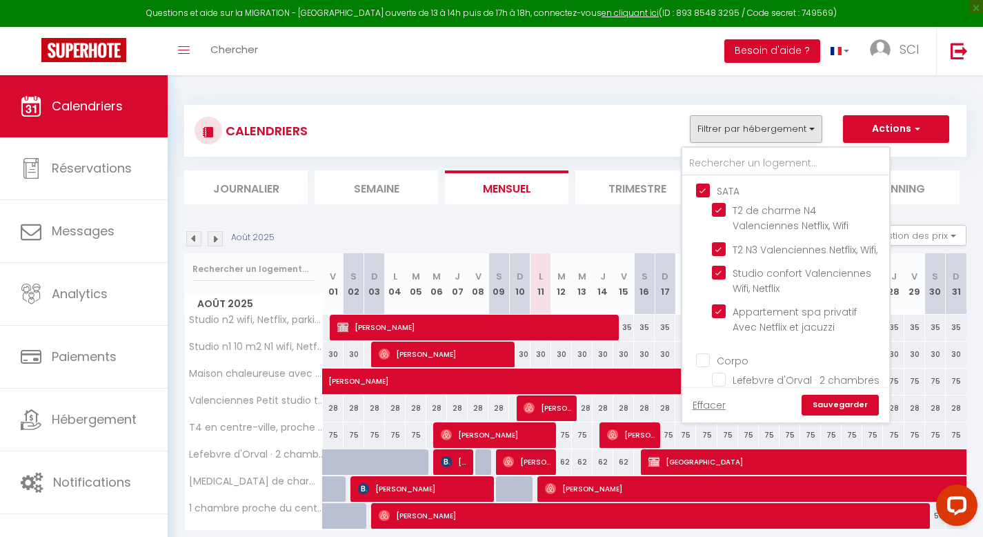
checkbox input "false"
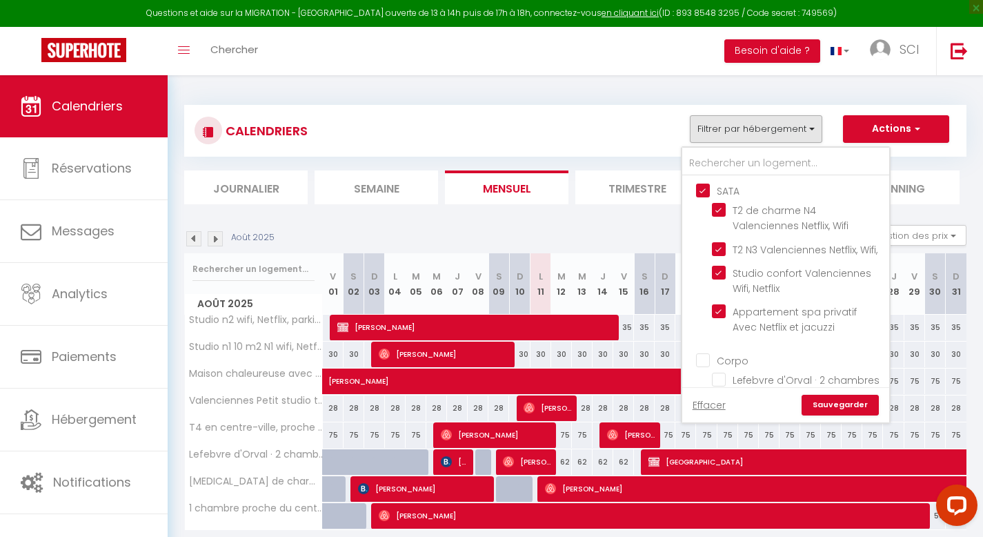
checkbox input "false"
click at [847, 409] on link "Sauvegarder" at bounding box center [840, 405] width 77 height 21
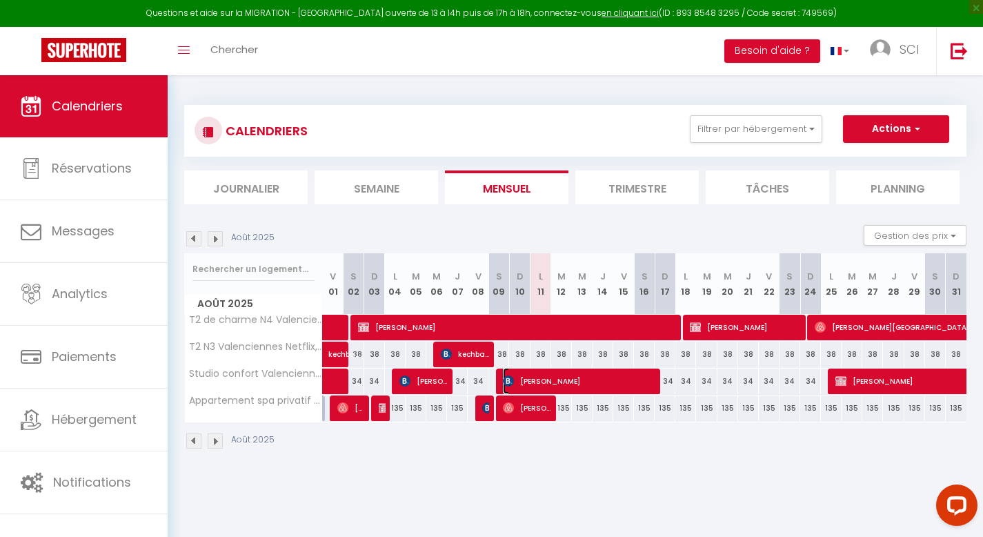
click at [563, 375] on span "[PERSON_NAME]" at bounding box center [579, 381] width 152 height 26
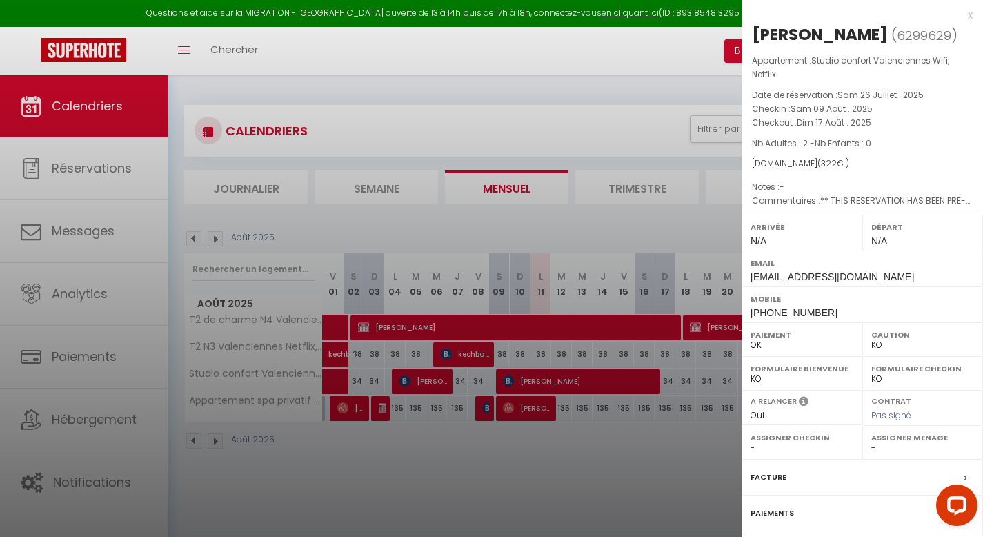
click at [555, 457] on div at bounding box center [491, 268] width 983 height 537
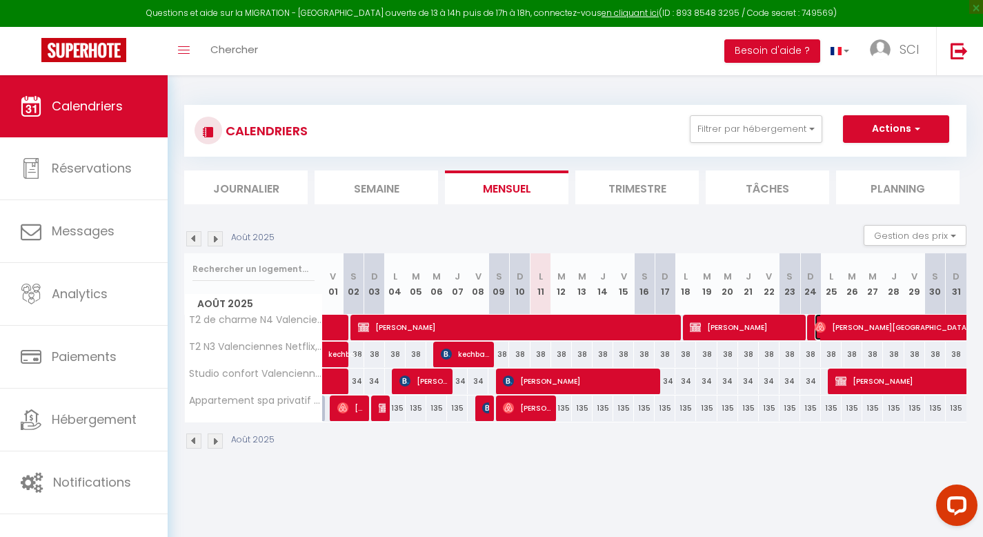
click at [839, 331] on span "[PERSON_NAME][GEOGRAPHIC_DATA]" at bounding box center [958, 327] width 286 height 26
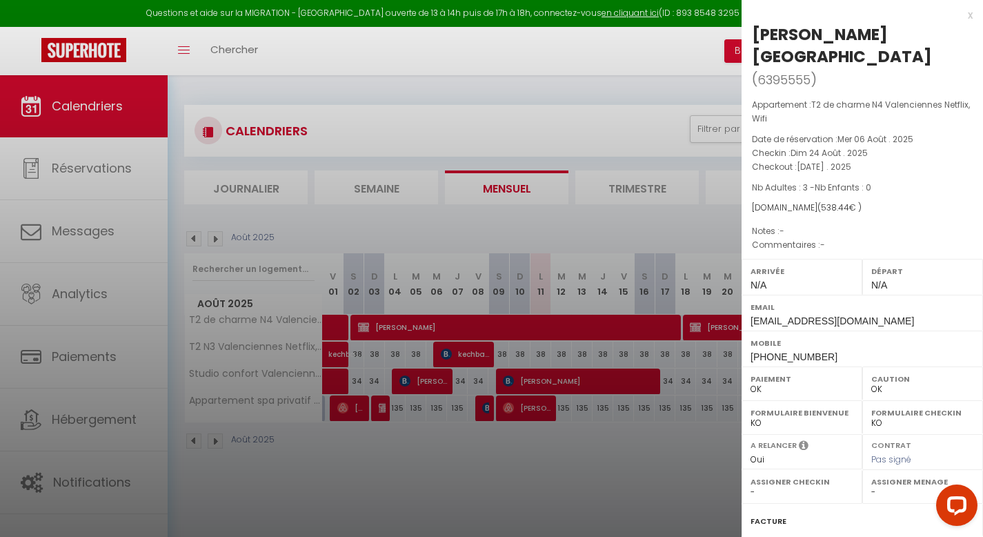
click at [663, 448] on div at bounding box center [491, 268] width 983 height 537
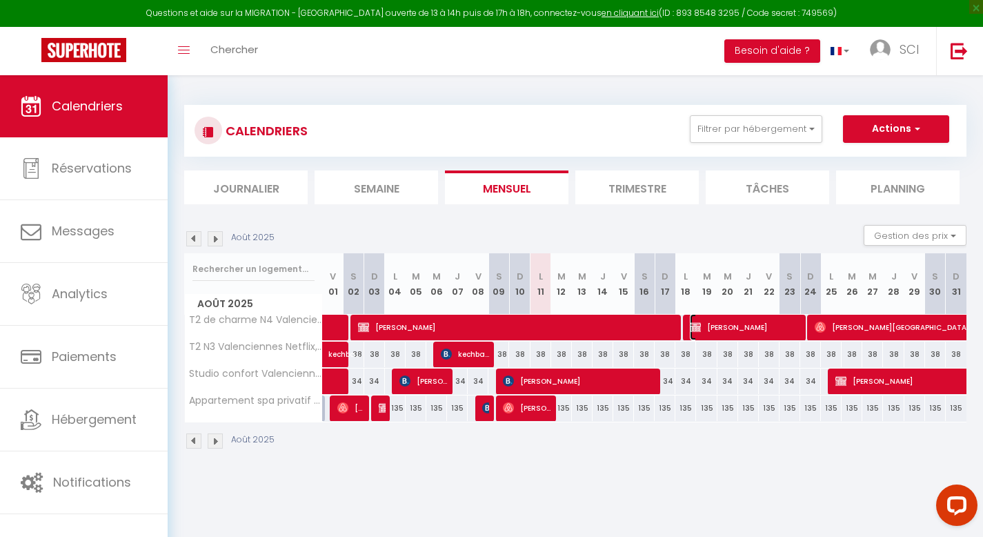
click at [749, 324] on span "[PERSON_NAME]" at bounding box center [745, 327] width 110 height 26
select select "KO"
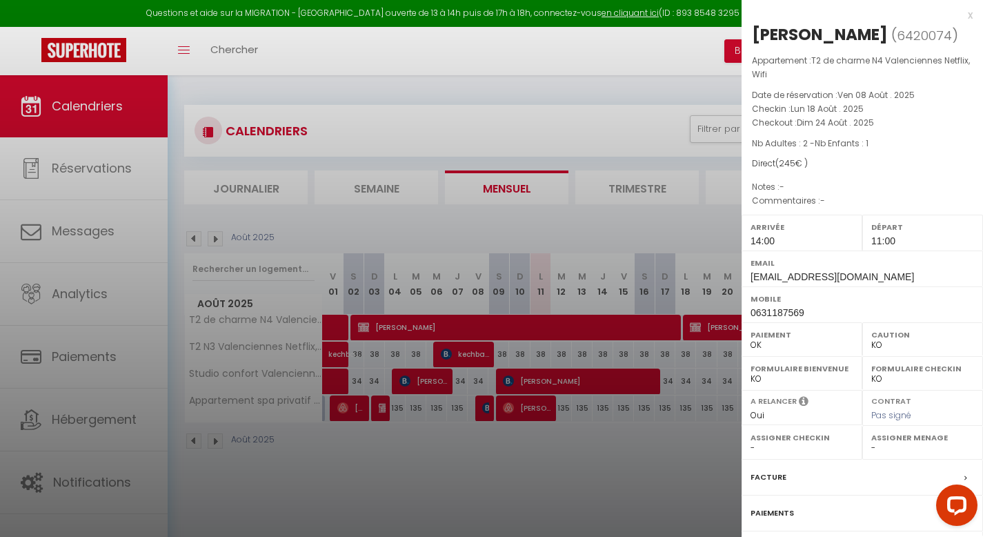
click at [702, 442] on div at bounding box center [491, 268] width 983 height 537
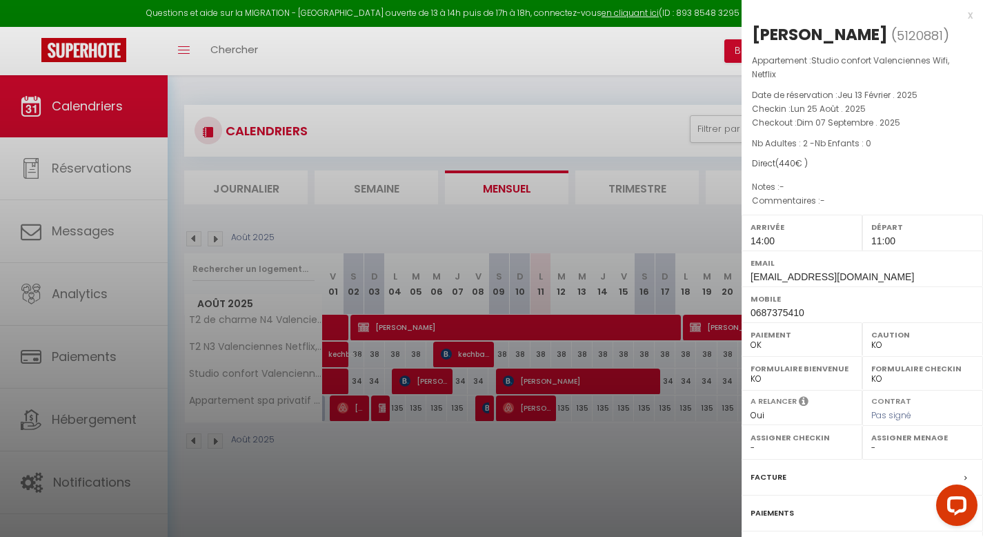
click at [685, 465] on div at bounding box center [491, 268] width 983 height 537
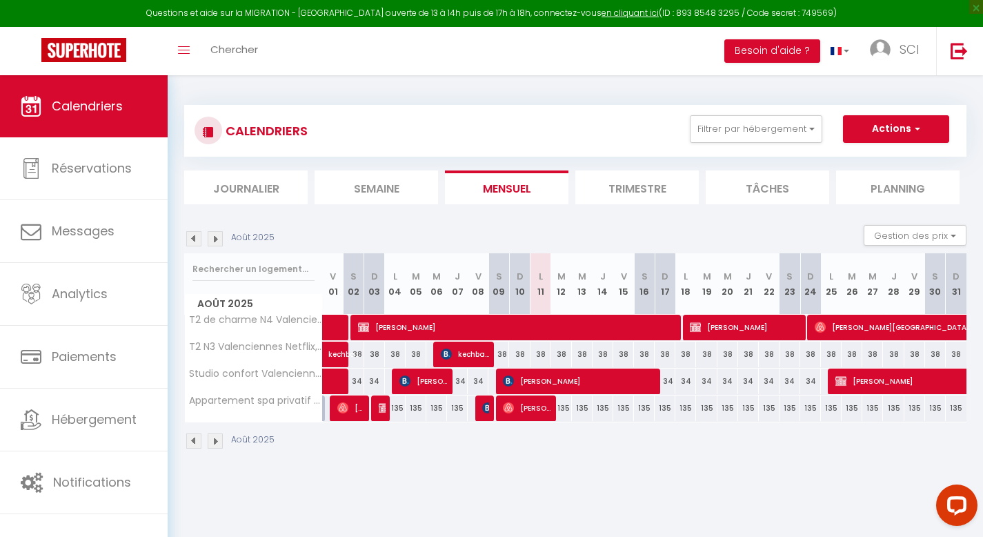
click at [218, 443] on img at bounding box center [215, 440] width 15 height 15
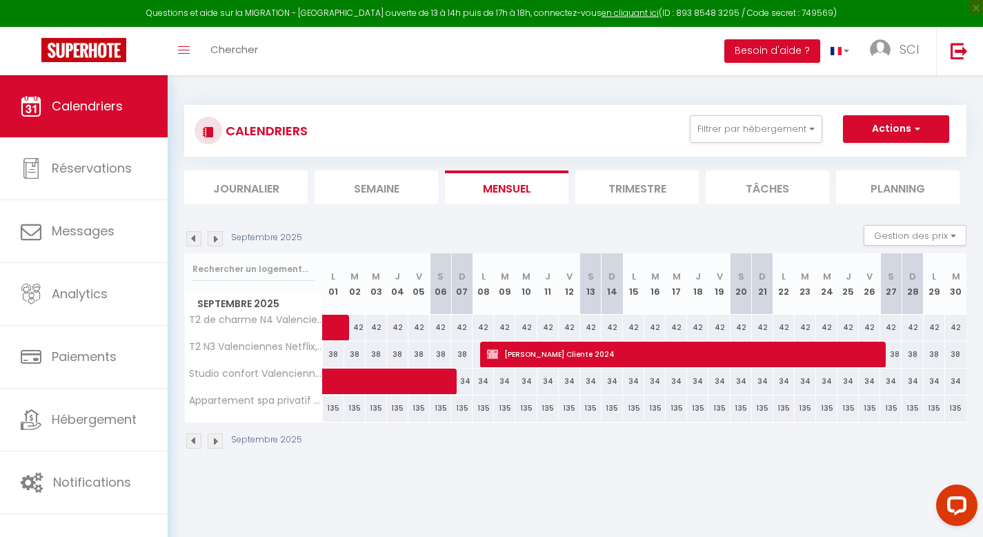
click at [191, 437] on img at bounding box center [193, 440] width 15 height 15
